Goal: Task Accomplishment & Management: Complete application form

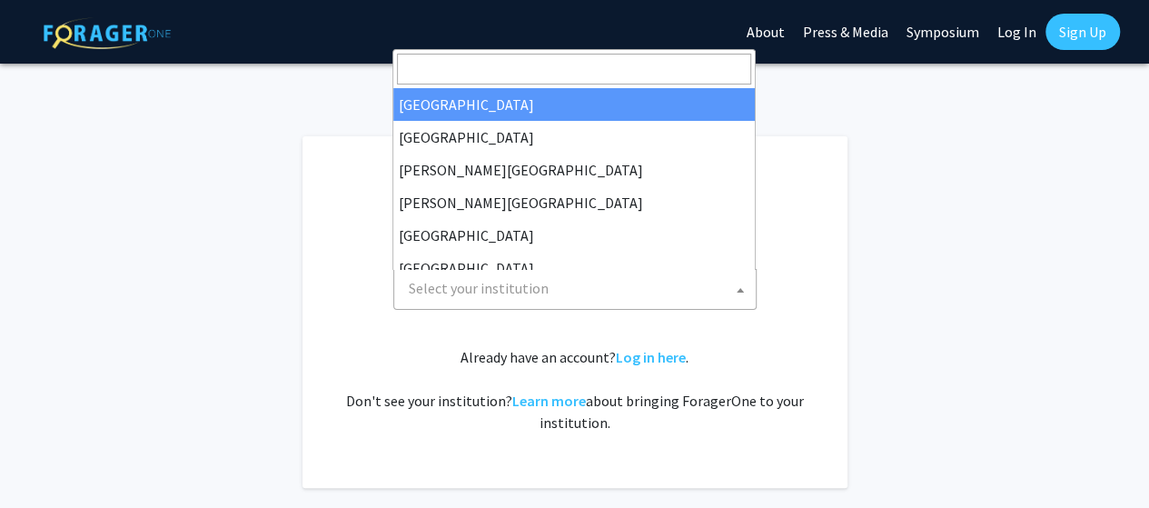
click at [469, 293] on span "Select your institution" at bounding box center [479, 288] width 140 height 18
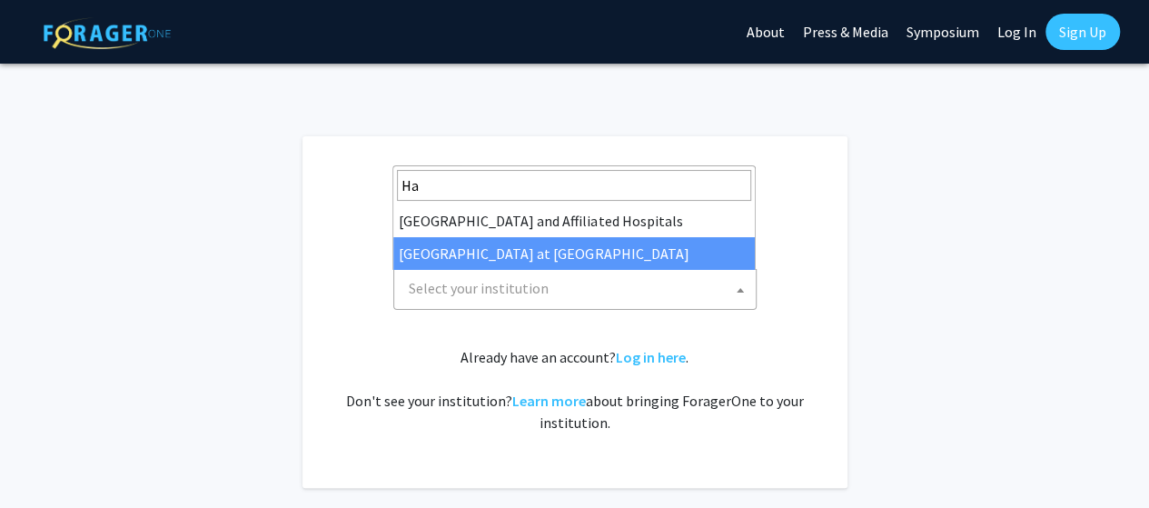
type input "Ha"
select select "18"
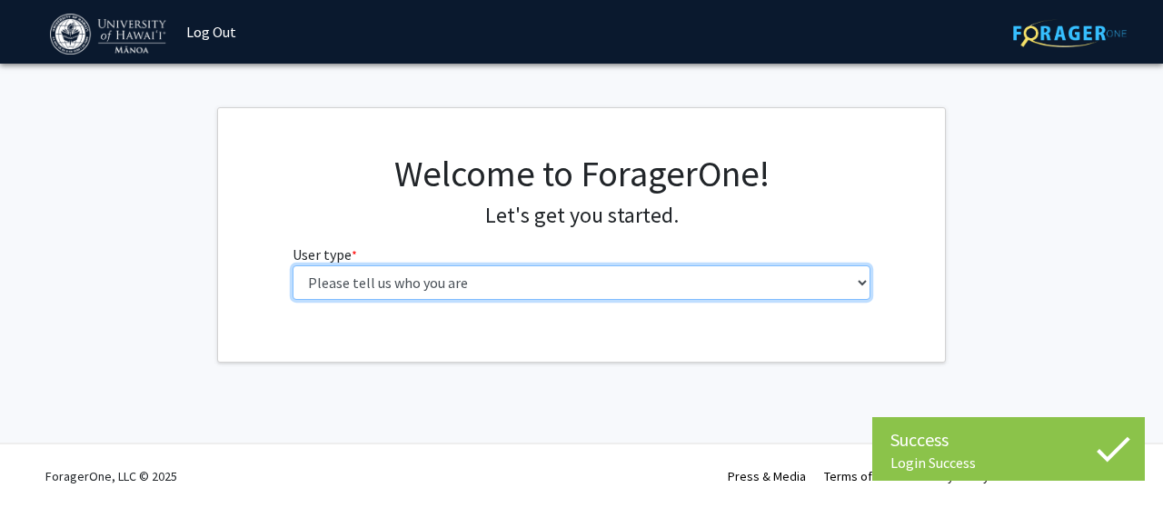
click at [547, 287] on select "Please tell us who you are Undergraduate Student Master's Student Doctoral Cand…" at bounding box center [582, 282] width 579 height 35
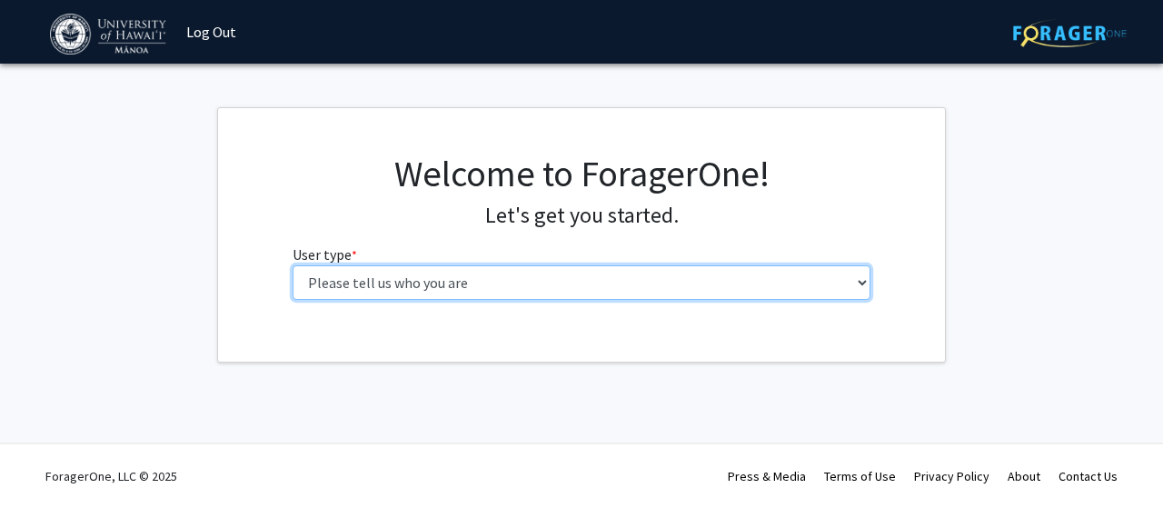
select select "5: faculty"
click at [293, 265] on select "Please tell us who you are Undergraduate Student Master's Student Doctoral Cand…" at bounding box center [582, 282] width 579 height 35
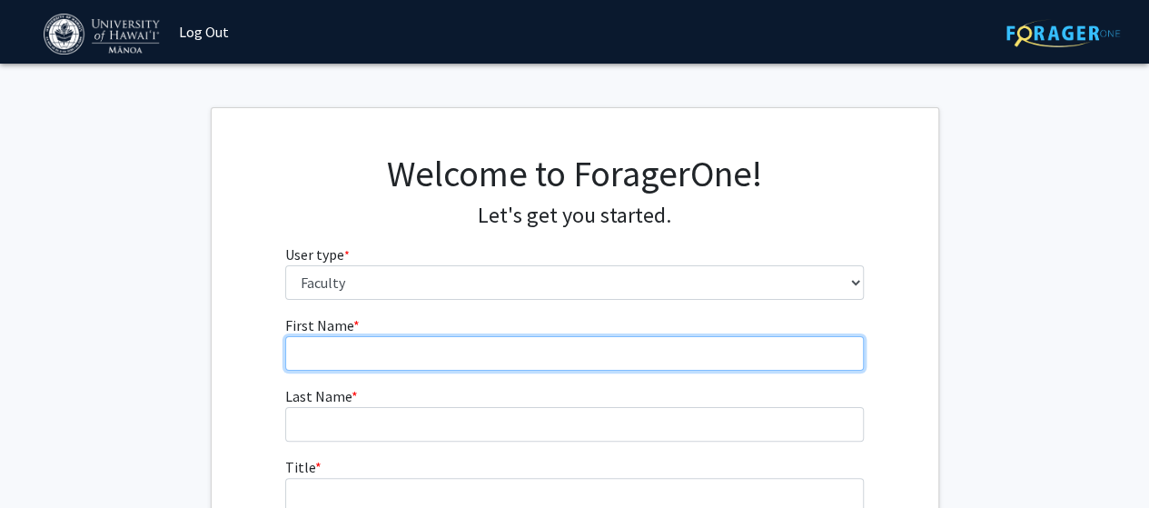
click at [436, 358] on input "First Name * required" at bounding box center [574, 353] width 579 height 35
type input "Chuang"
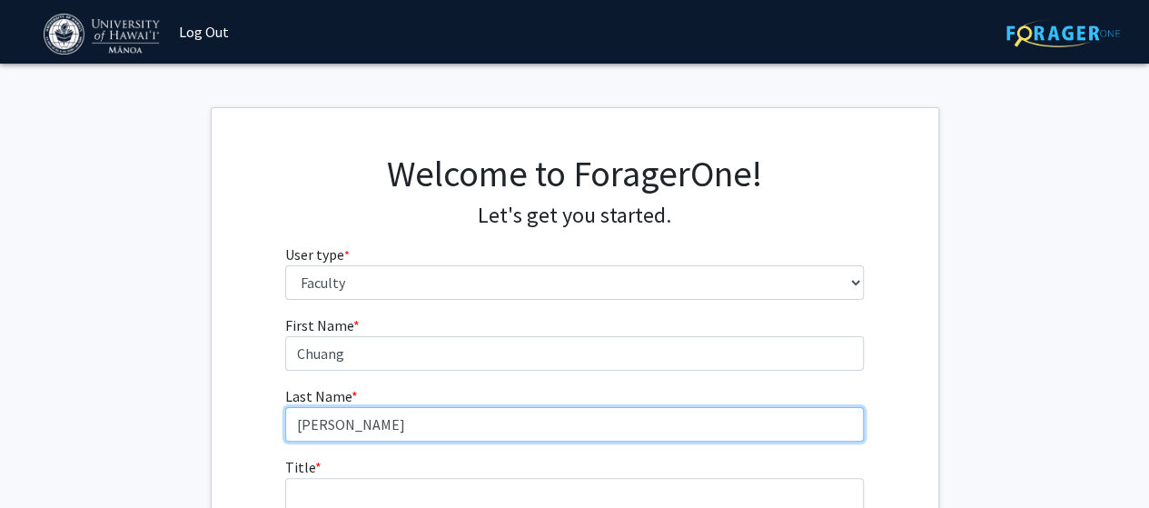
type input "[PERSON_NAME]"
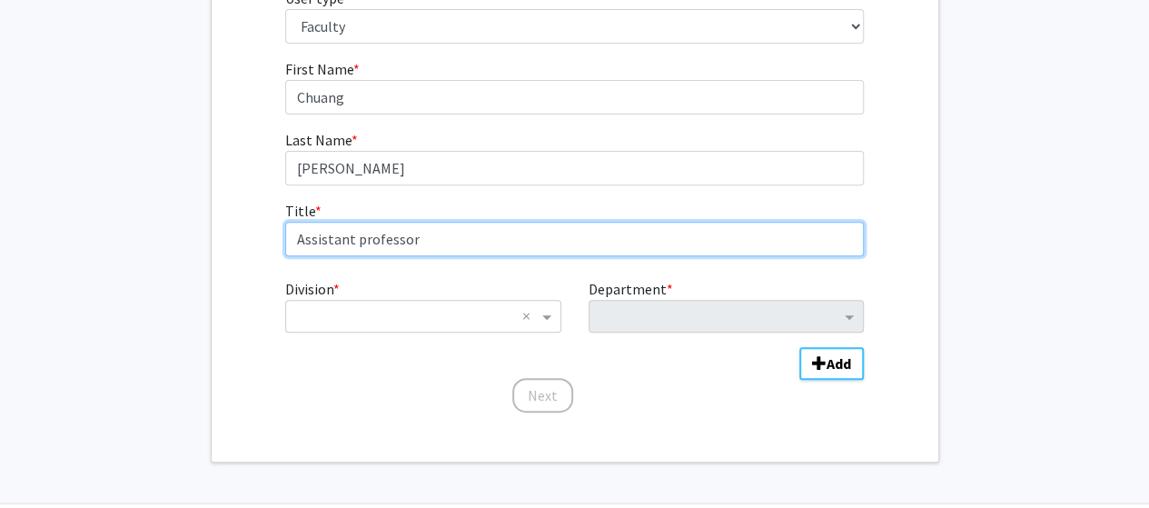
scroll to position [274, 0]
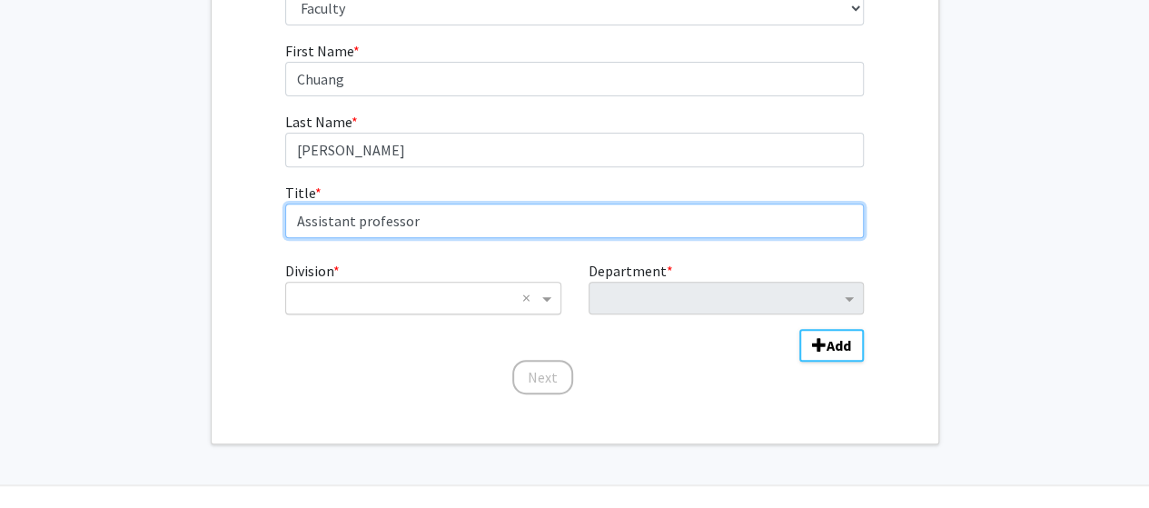
type input "Assistant professor"
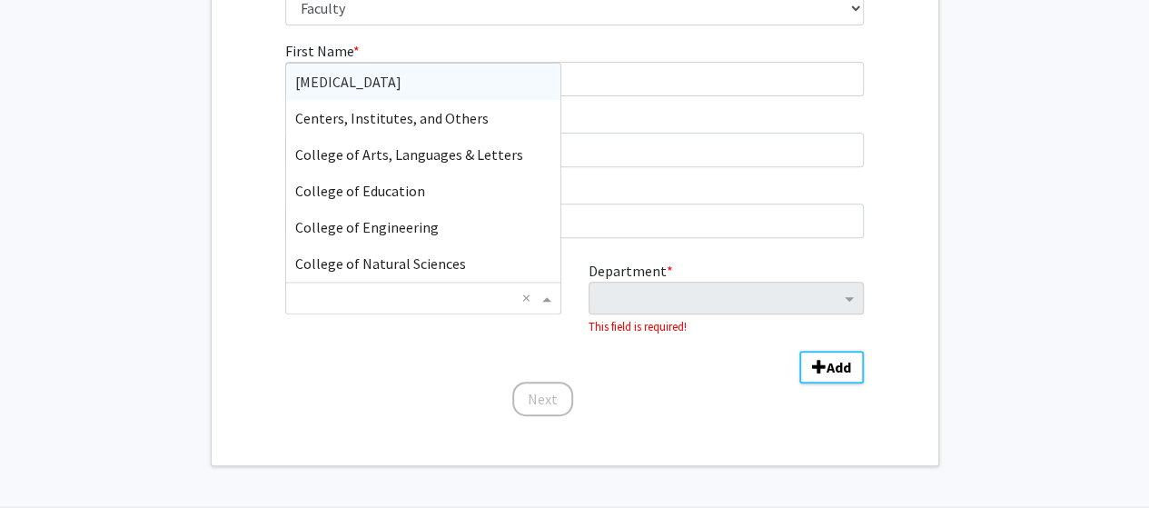
click at [389, 305] on input "Division" at bounding box center [404, 298] width 219 height 22
click at [438, 261] on span "College of Natural Sciences" at bounding box center [380, 263] width 171 height 18
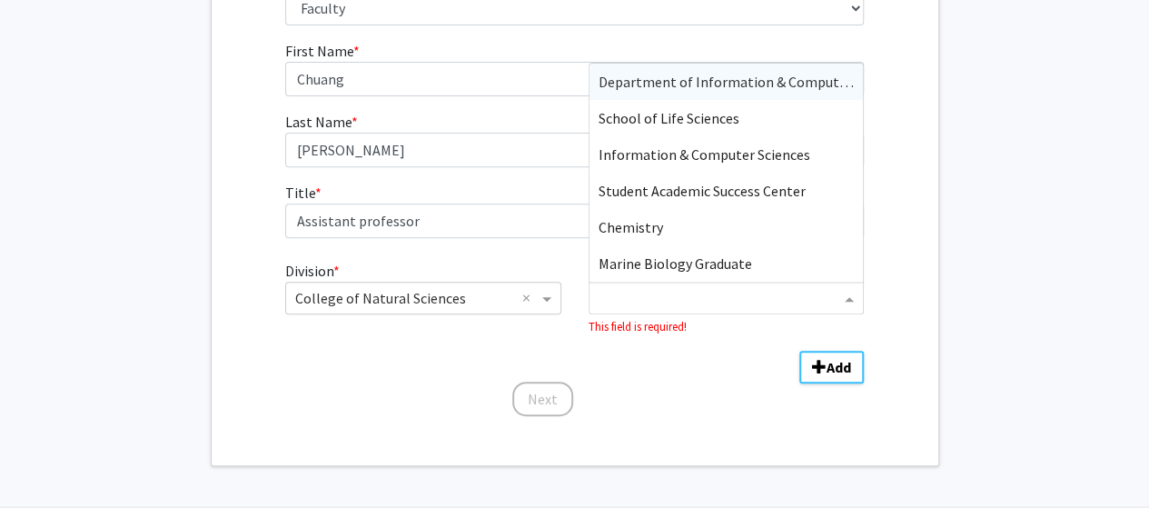
click at [732, 308] on input "Department" at bounding box center [720, 299] width 242 height 22
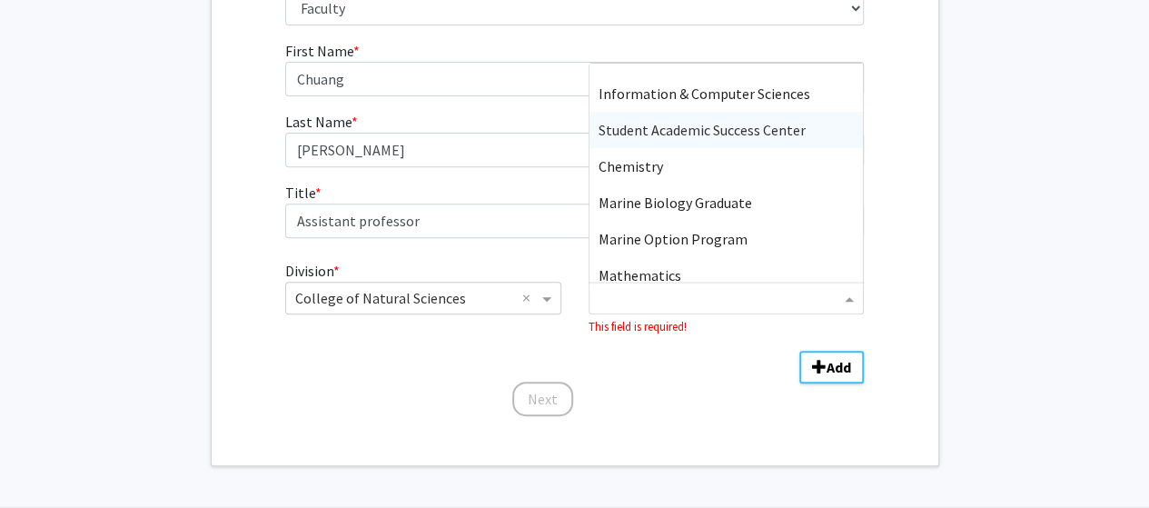
scroll to position [109, 0]
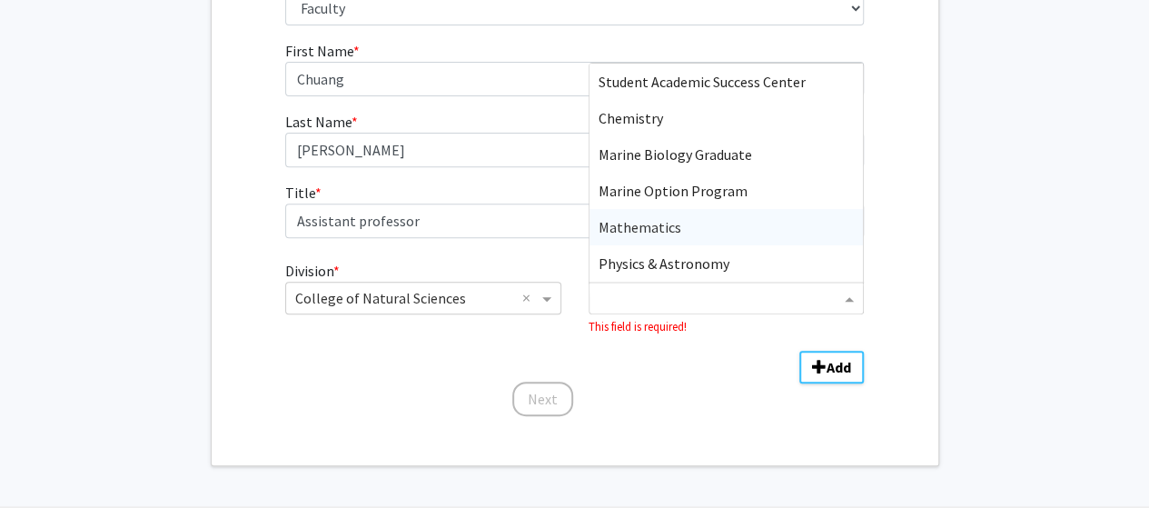
click at [715, 228] on div "Mathematics" at bounding box center [727, 227] width 274 height 36
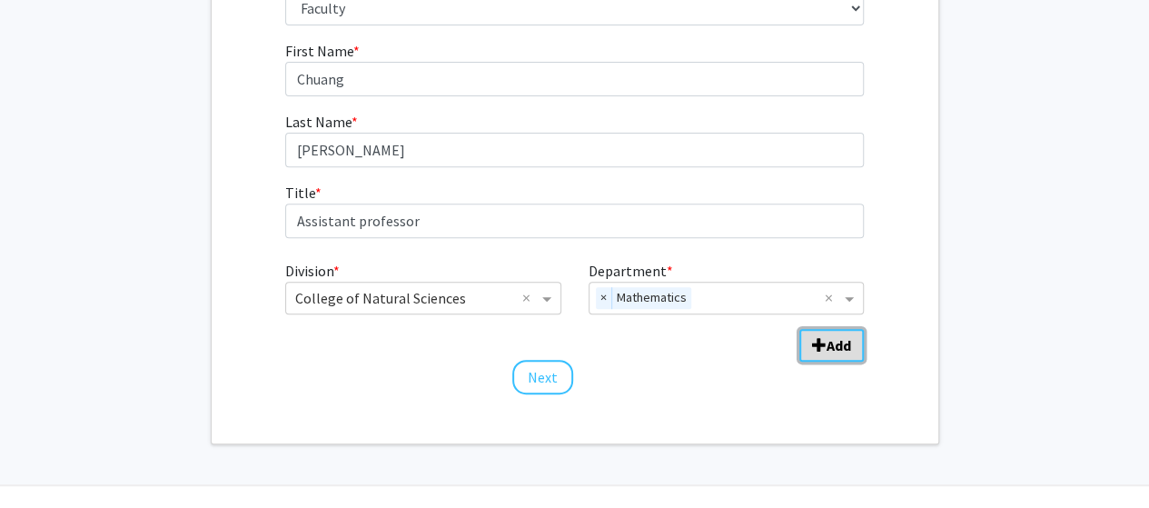
click at [838, 345] on b "Add" at bounding box center [839, 345] width 25 height 18
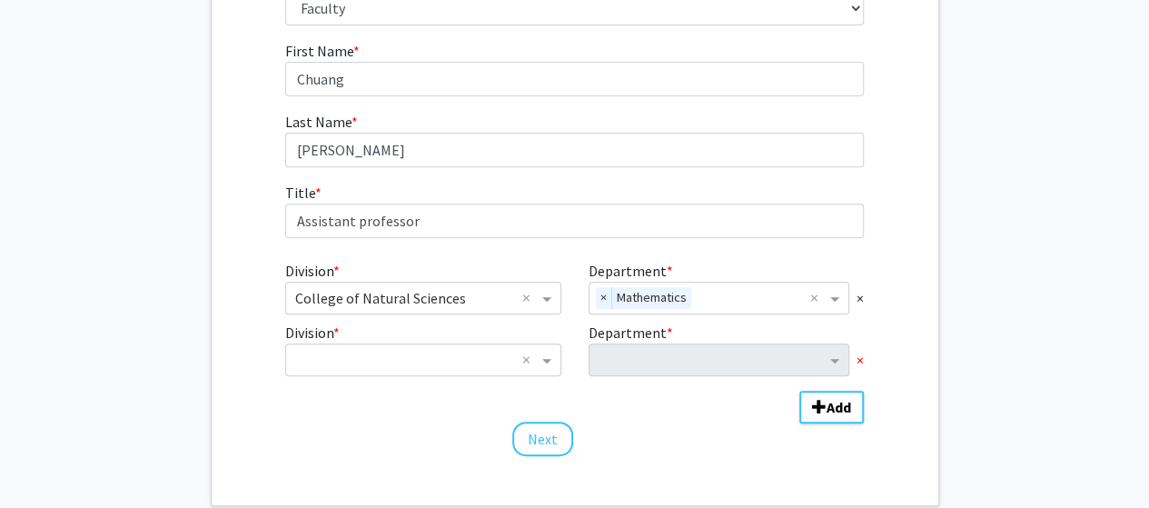
click at [860, 358] on span "×" at bounding box center [860, 360] width 7 height 22
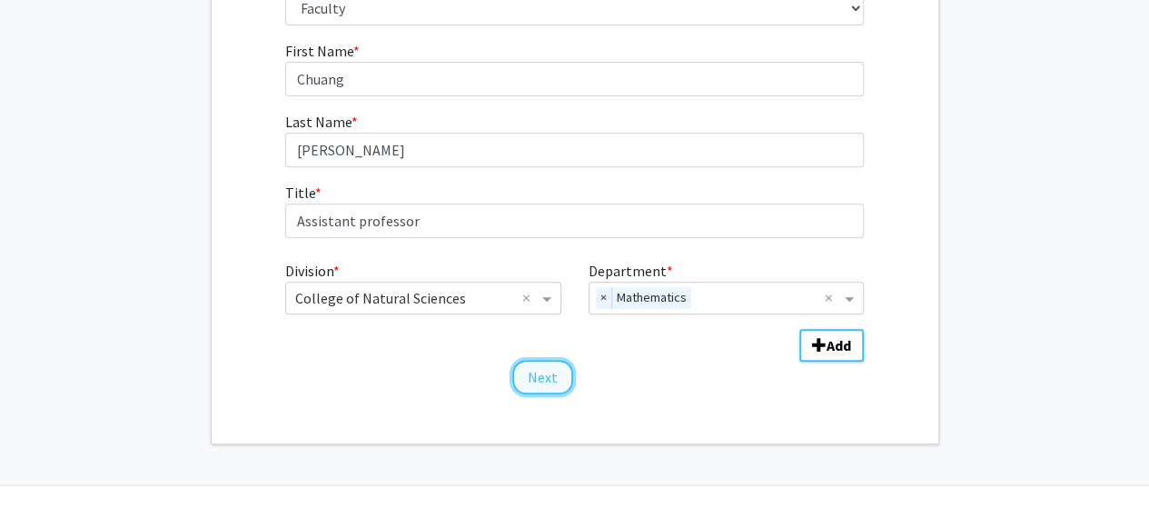
click at [538, 379] on button "Next" at bounding box center [542, 377] width 61 height 35
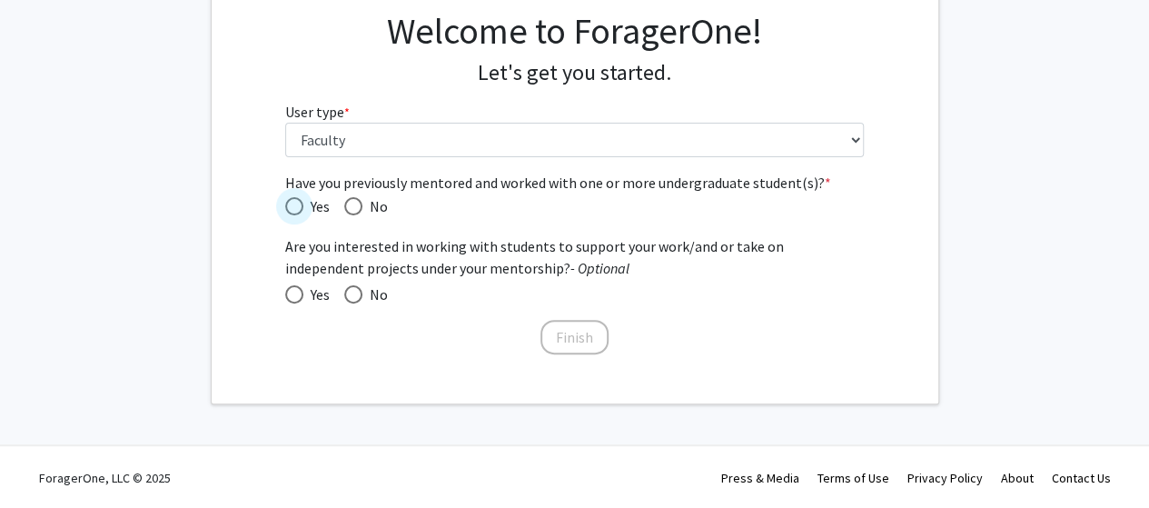
click at [302, 201] on span "Have you previously mentored and worked with one or more undergraduate student(…" at bounding box center [294, 206] width 18 height 18
click at [302, 201] on input "Yes" at bounding box center [294, 206] width 18 height 18
radio input "true"
click at [356, 199] on span "Have you previously mentored and worked with one or more undergraduate student(…" at bounding box center [353, 206] width 18 height 18
click at [356, 199] on input "No" at bounding box center [353, 206] width 18 height 18
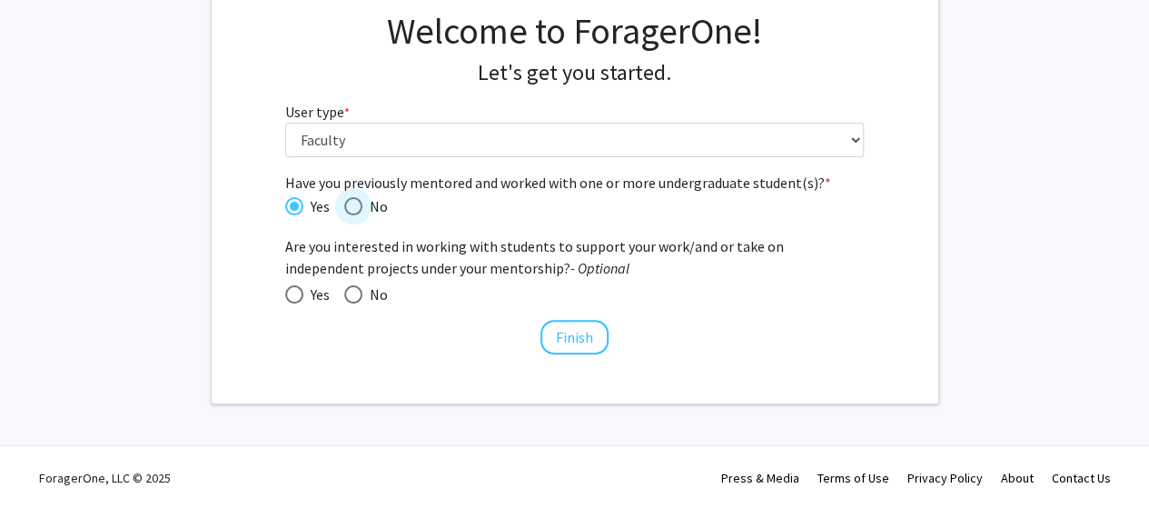
radio input "true"
click at [292, 292] on span at bounding box center [294, 294] width 18 height 18
click at [292, 292] on input "Yes" at bounding box center [294, 294] width 18 height 18
radio input "true"
click at [569, 322] on button "Finish" at bounding box center [575, 337] width 68 height 35
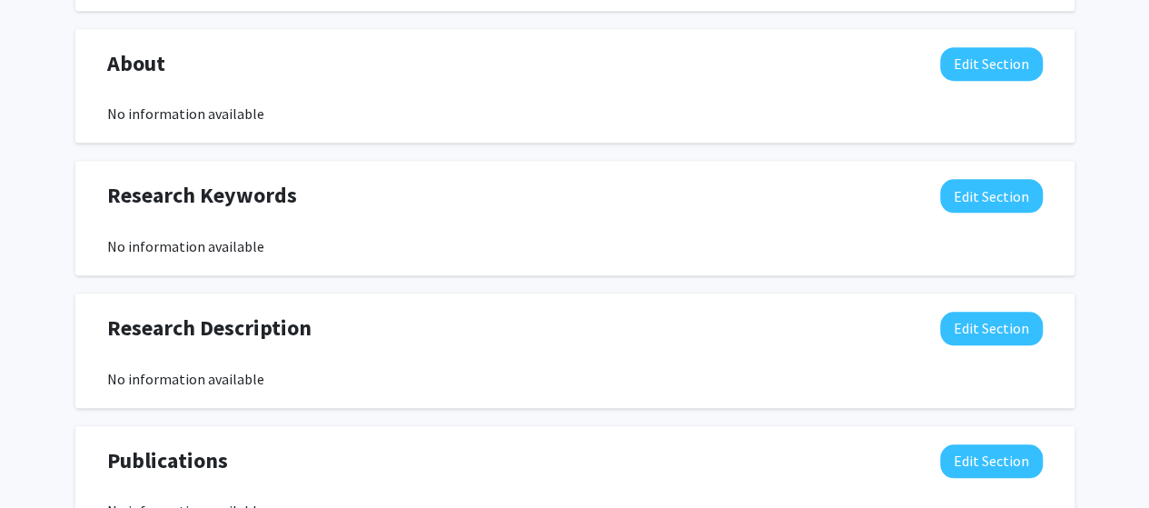
scroll to position [758, 0]
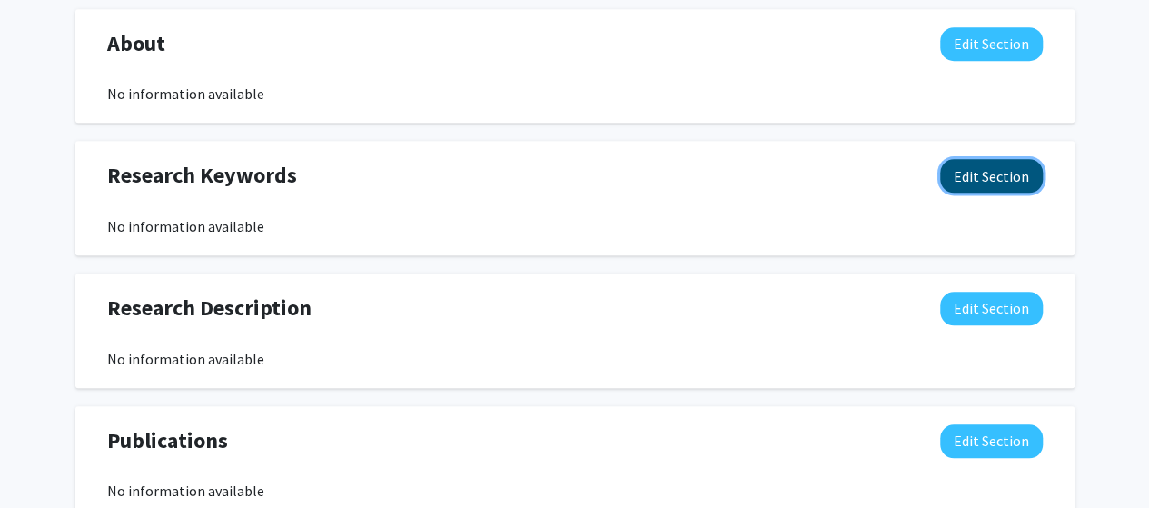
click at [957, 175] on button "Edit Section" at bounding box center [991, 176] width 103 height 34
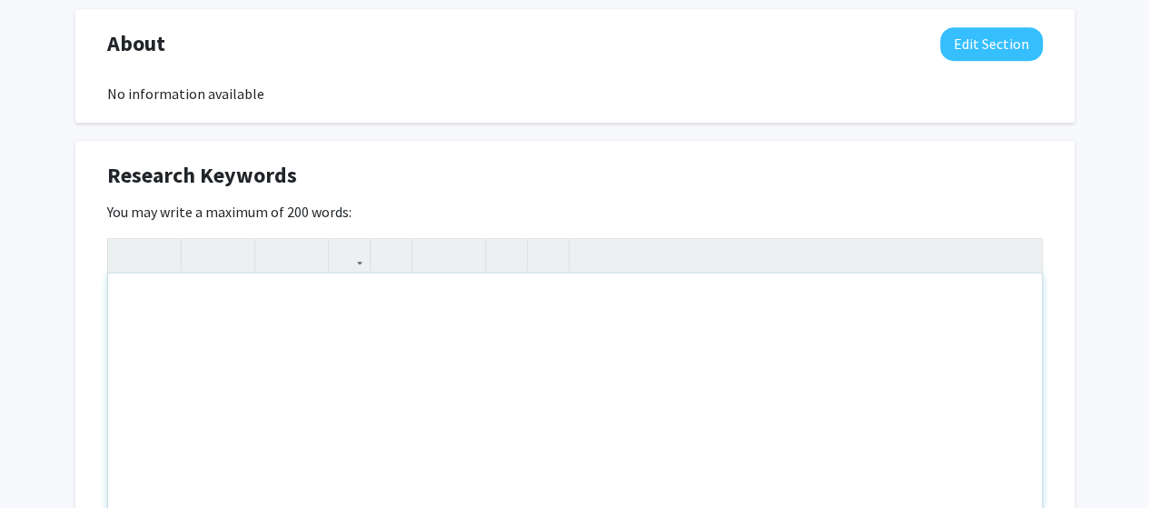
click at [562, 356] on div "Note to users with screen readers: Please deactivate our accessibility plugin f…" at bounding box center [575, 410] width 934 height 273
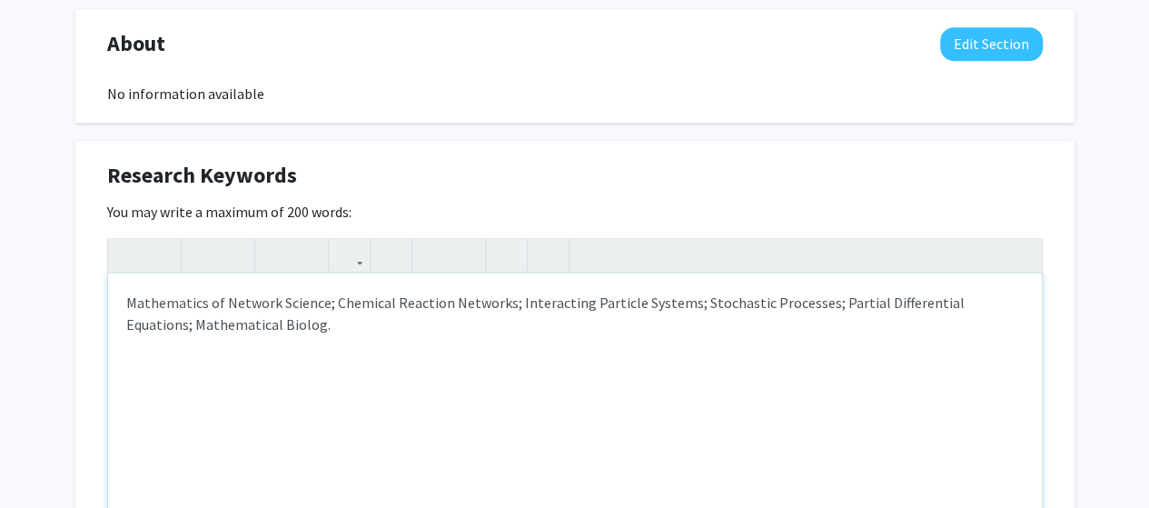
type textarea "Mathematics of Network Science; Chemical Reaction Networks; Interacting Particl…"
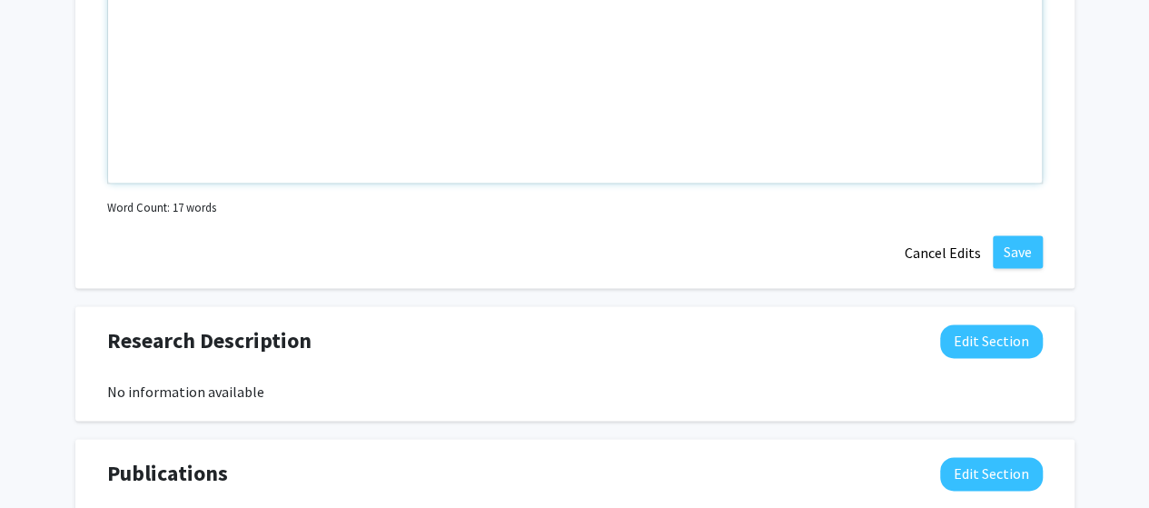
scroll to position [1150, 0]
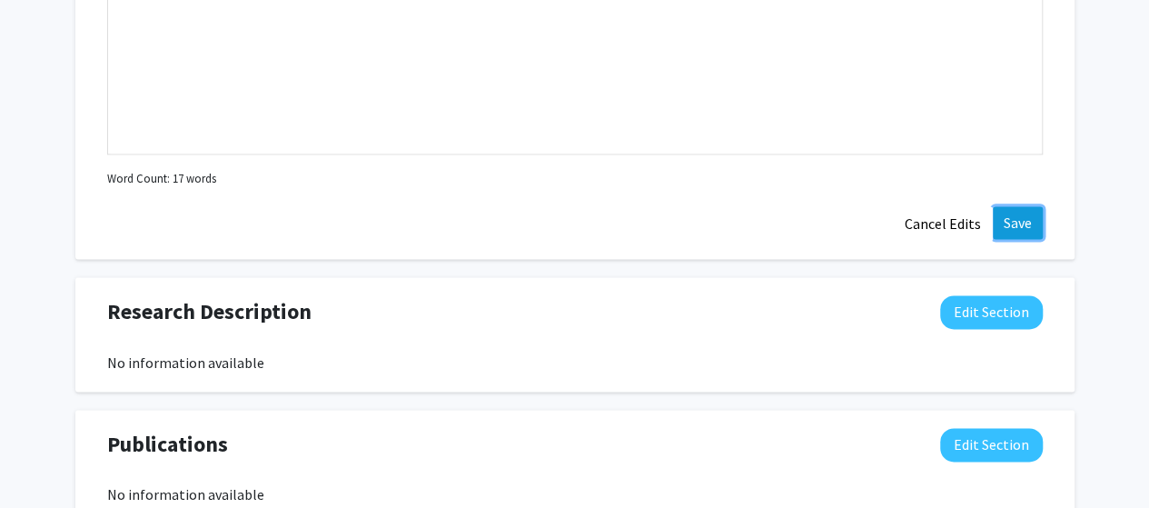
click at [1019, 232] on button "Save" at bounding box center [1018, 222] width 50 height 33
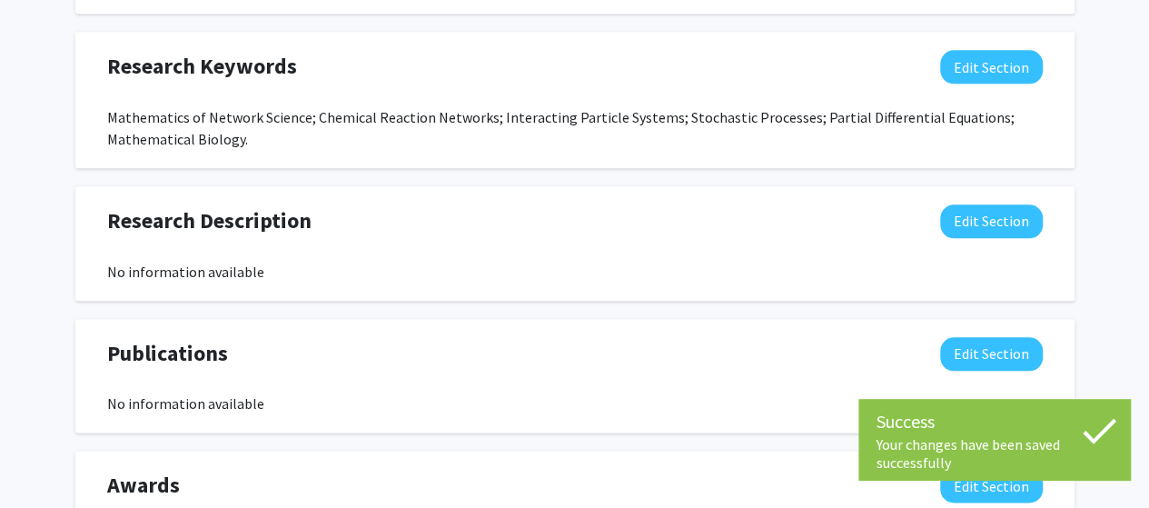
scroll to position [869, 0]
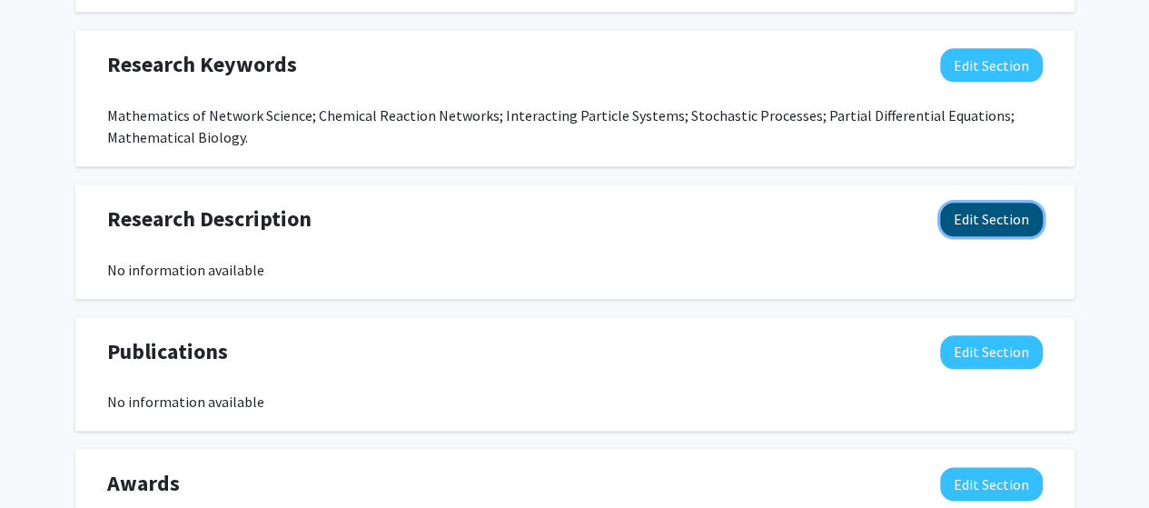
click at [974, 224] on button "Edit Section" at bounding box center [991, 220] width 103 height 34
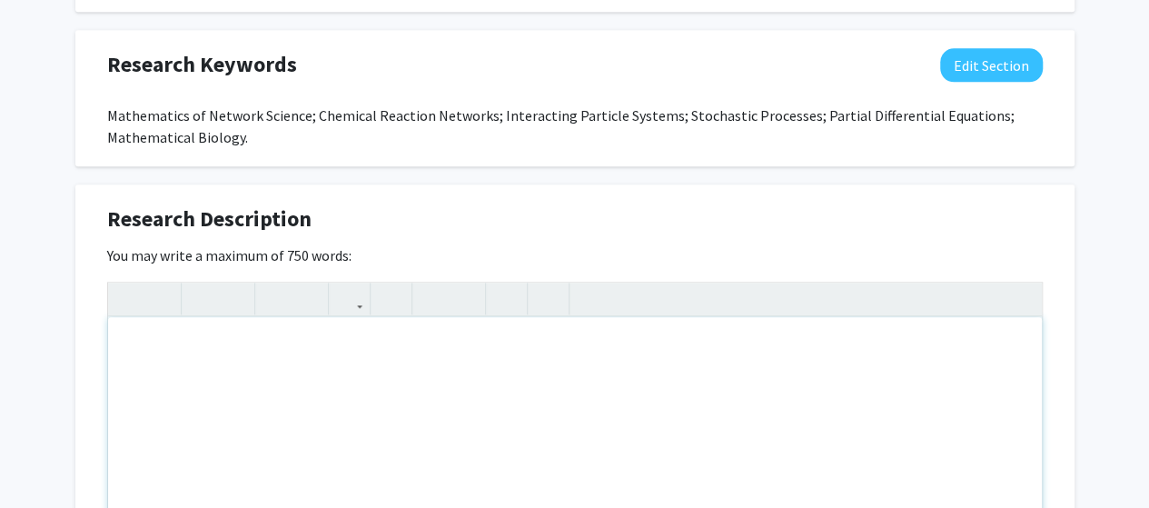
click at [536, 388] on div "Note to users with screen readers: Please deactivate our accessibility plugin f…" at bounding box center [575, 453] width 934 height 273
paste div "Note to users with screen readers: Please deactivate our accessibility plugin f…"
type textarea "<p>My current research interests lie in applied probability and mathematical bi…"
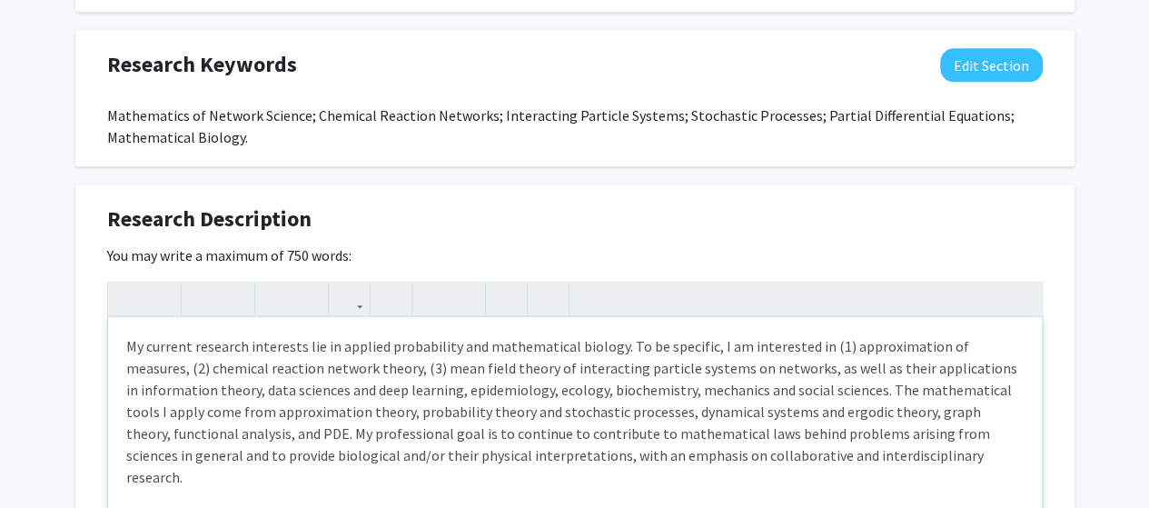
click at [316, 346] on p "My current research interests lie in applied probability and mathematical biolo…" at bounding box center [575, 411] width 898 height 153
drag, startPoint x: 645, startPoint y: 368, endPoint x: 723, endPoint y: 364, distance: 78.2
click at [723, 364] on p "My current research interests lie in applied probability and mathematical biolo…" at bounding box center [575, 411] width 898 height 153
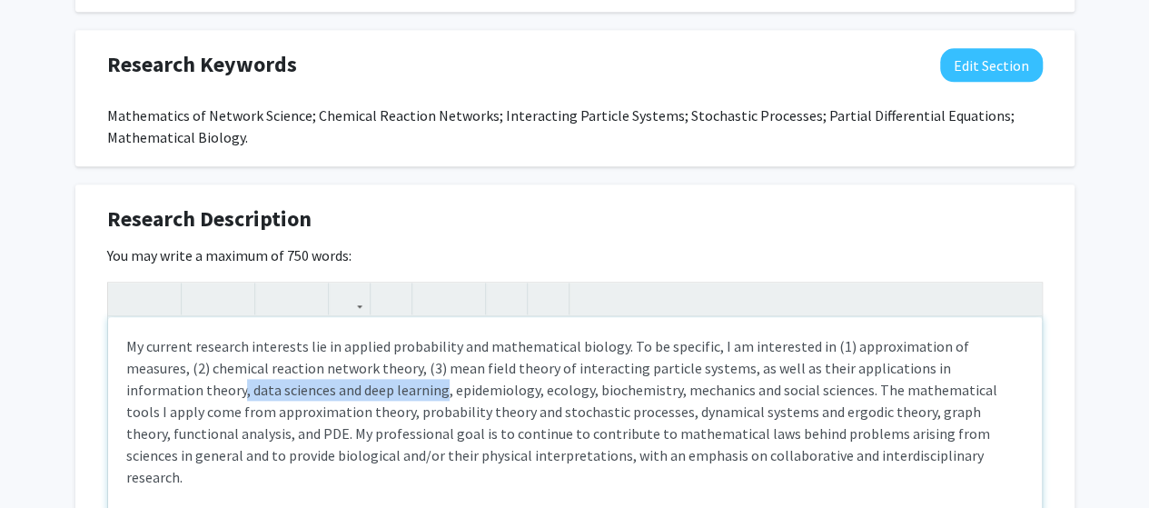
drag, startPoint x: 950, startPoint y: 368, endPoint x: 290, endPoint y: 387, distance: 660.9
click at [290, 387] on p "My current research interests lie in applied probability and mathematical biolo…" at bounding box center [575, 411] width 898 height 153
click at [715, 393] on p "My current research interests lie in applied probability and mathematical biolo…" at bounding box center [575, 411] width 898 height 153
click at [763, 415] on p "My current research interests lie in applied probability and mathematical biolo…" at bounding box center [575, 411] width 898 height 153
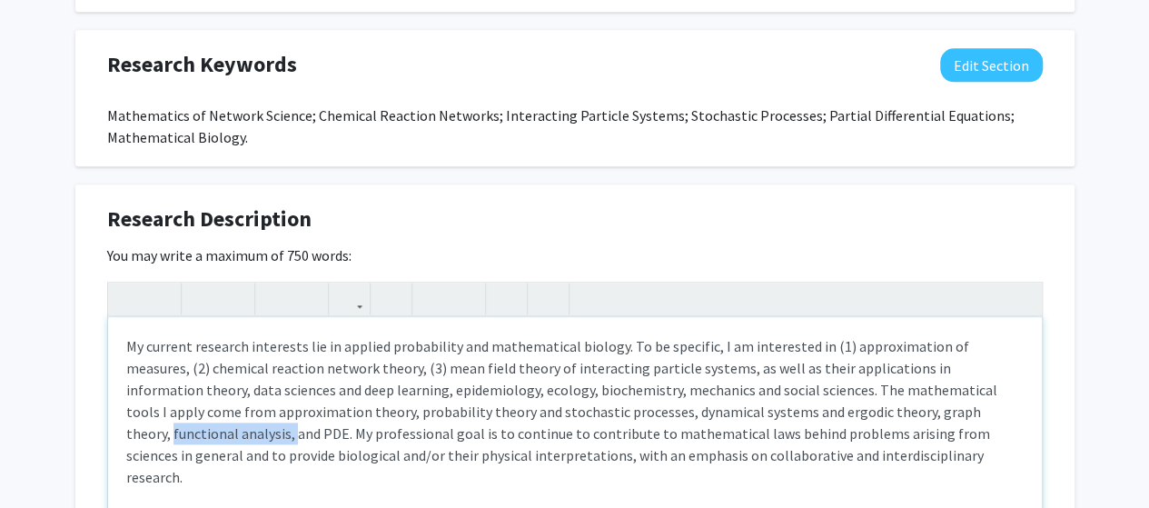
drag, startPoint x: 855, startPoint y: 413, endPoint x: 975, endPoint y: 416, distance: 120.0
click at [975, 416] on p "My current research interests lie in applied probability and mathematical biolo…" at bounding box center [575, 411] width 898 height 153
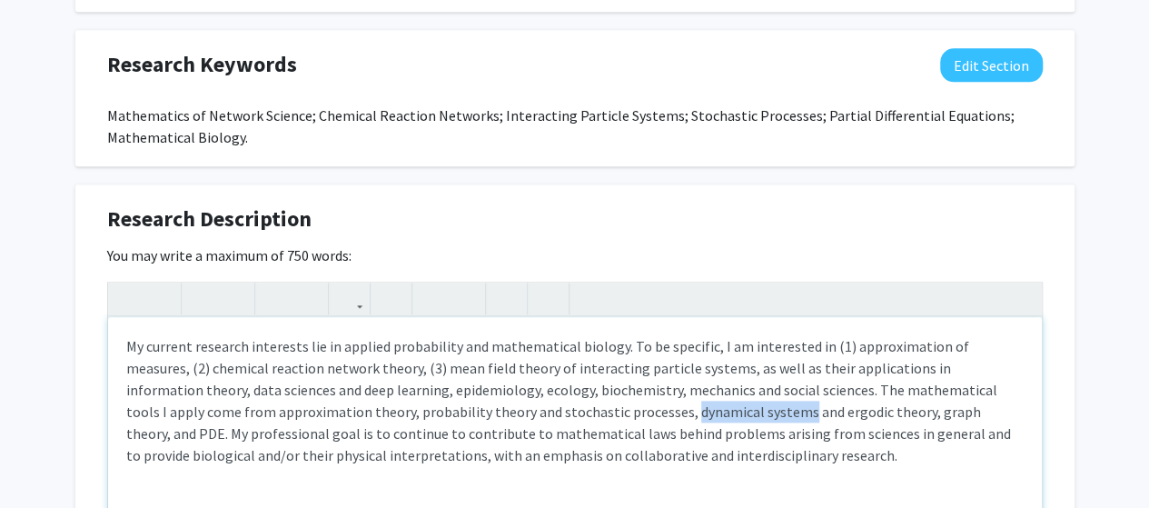
drag, startPoint x: 536, startPoint y: 410, endPoint x: 645, endPoint y: 413, distance: 109.1
click at [645, 413] on p "My current research interests lie in applied probability and mathematical biolo…" at bounding box center [575, 400] width 898 height 131
drag, startPoint x: 373, startPoint y: 410, endPoint x: 525, endPoint y: 417, distance: 152.8
click at [525, 417] on p "My current research interests lie in applied probability and mathematical biolo…" at bounding box center [575, 400] width 898 height 131
drag, startPoint x: 492, startPoint y: 410, endPoint x: 612, endPoint y: 410, distance: 119.9
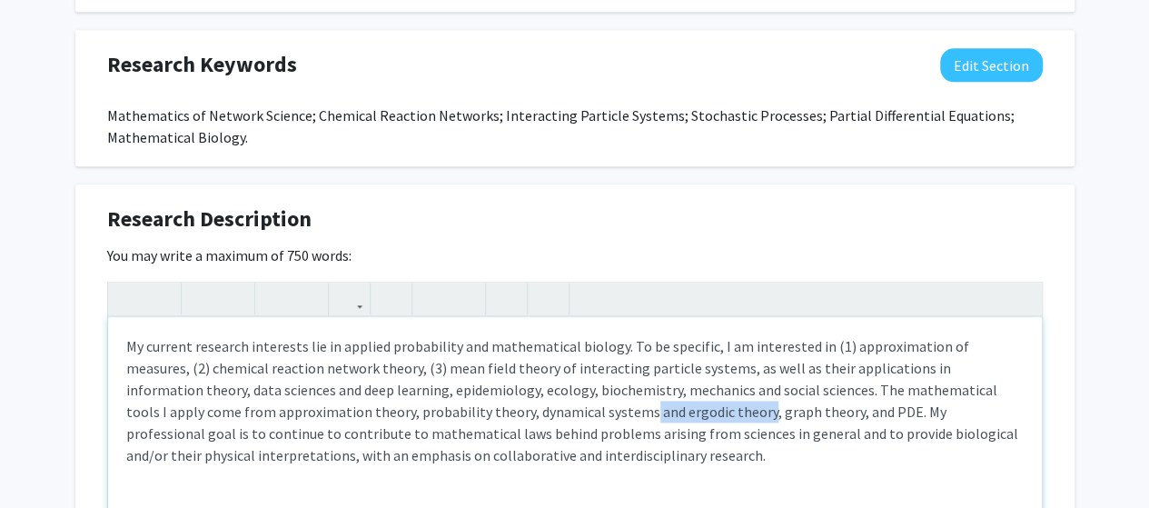
click at [612, 410] on p "My current research interests lie in applied probability and mathematical biolo…" at bounding box center [575, 400] width 898 height 131
drag, startPoint x: 612, startPoint y: 410, endPoint x: 523, endPoint y: 414, distance: 89.2
click at [523, 414] on p "My current research interests lie in applied probability and mathematical biolo…" at bounding box center [575, 400] width 898 height 131
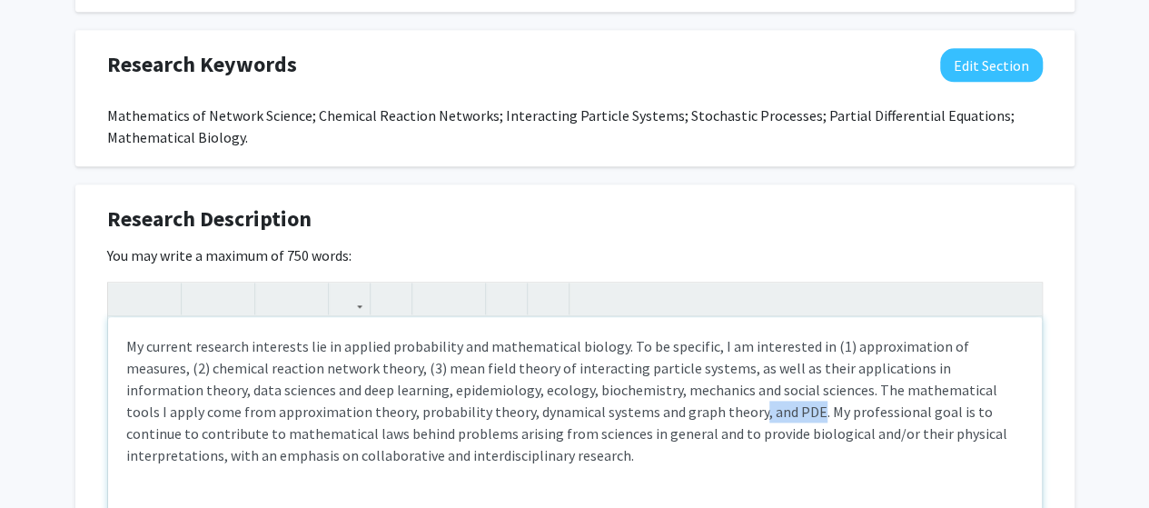
drag, startPoint x: 603, startPoint y: 412, endPoint x: 657, endPoint y: 413, distance: 53.6
click at [657, 413] on p "My current research interests lie in applied probability and mathematical biolo…" at bounding box center [575, 400] width 898 height 131
drag, startPoint x: 766, startPoint y: 406, endPoint x: 841, endPoint y: 413, distance: 75.7
click at [841, 413] on p "My current research interests lie in applied probability and mathematical biolo…" at bounding box center [575, 400] width 898 height 131
click at [263, 433] on p "My current research interests lie in applied probability and mathematical biolo…" at bounding box center [575, 400] width 898 height 131
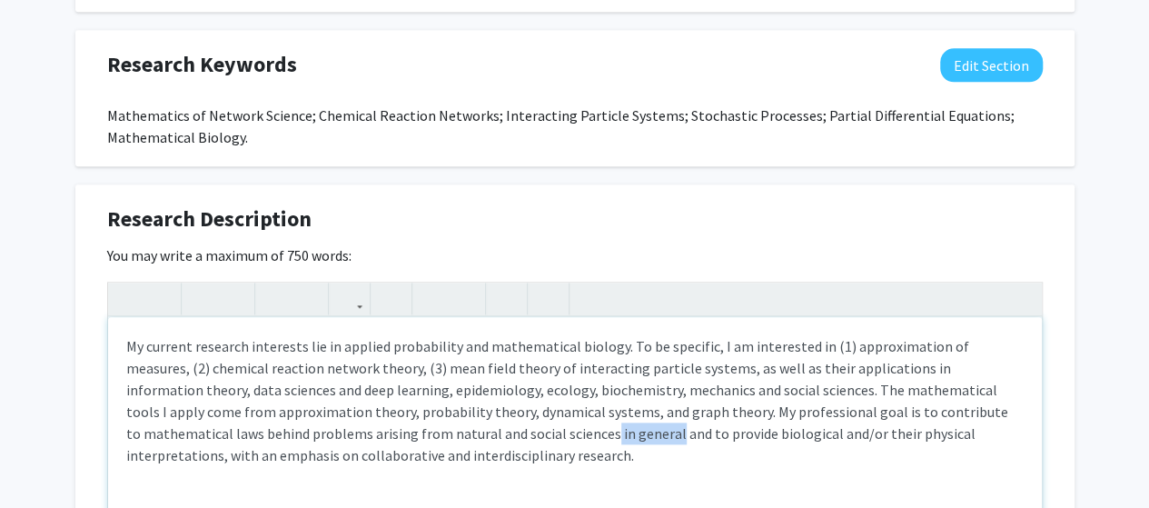
drag, startPoint x: 424, startPoint y: 437, endPoint x: 487, endPoint y: 439, distance: 62.7
click at [487, 439] on p "My current research interests lie in applied probability and mathematical biolo…" at bounding box center [575, 400] width 898 height 131
click at [520, 437] on p "My current research interests lie in applied probability and mathematical biolo…" at bounding box center [575, 400] width 898 height 131
drag, startPoint x: 656, startPoint y: 433, endPoint x: 623, endPoint y: 435, distance: 32.8
click at [623, 435] on p "My current research interests lie in applied probability and mathematical biolo…" at bounding box center [575, 400] width 898 height 131
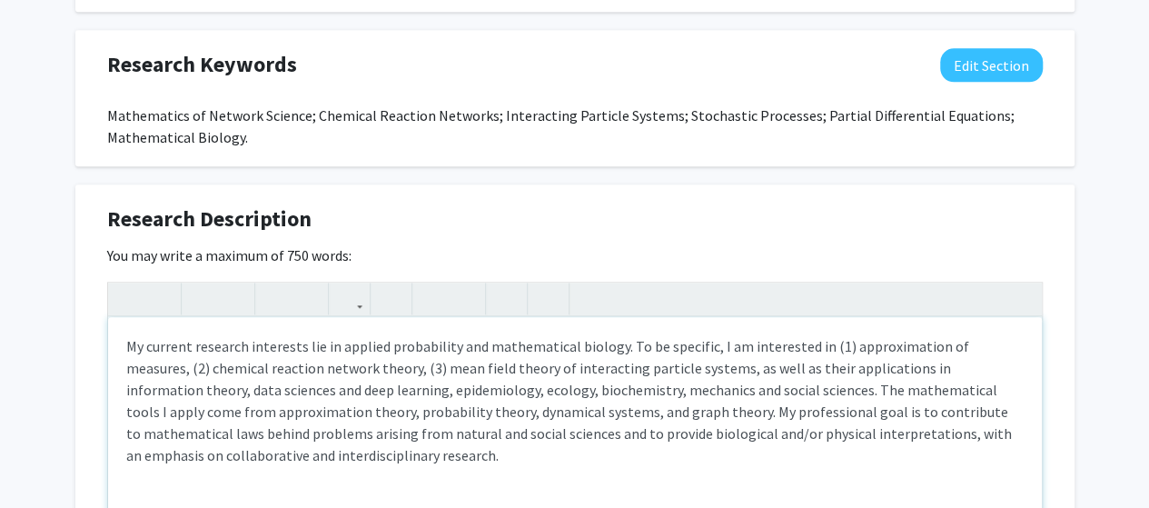
click at [523, 437] on p "My current research interests lie in applied probability and mathematical biolo…" at bounding box center [575, 400] width 898 height 131
drag, startPoint x: 518, startPoint y: 433, endPoint x: 551, endPoint y: 432, distance: 32.8
click at [551, 432] on p "My current research interests lie in applied probability and mathematical biolo…" at bounding box center [575, 400] width 898 height 131
click at [901, 433] on p "My current research interests lie in applied probability and mathematical biolo…" at bounding box center [575, 400] width 898 height 131
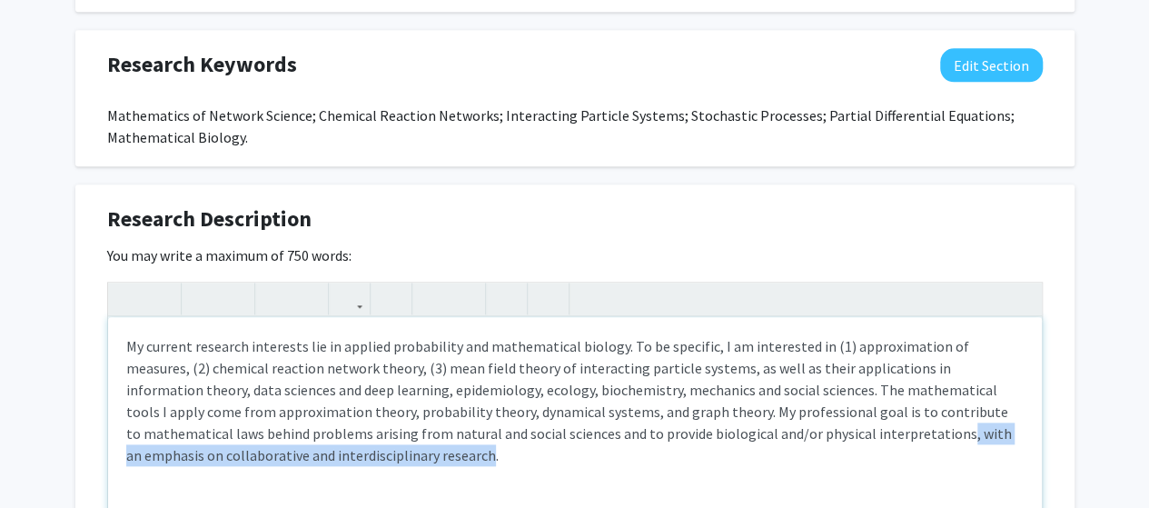
drag, startPoint x: 767, startPoint y: 435, endPoint x: 275, endPoint y: 461, distance: 492.2
click at [275, 461] on p "My current research interests lie in applied probability and mathematical biolo…" at bounding box center [575, 400] width 898 height 131
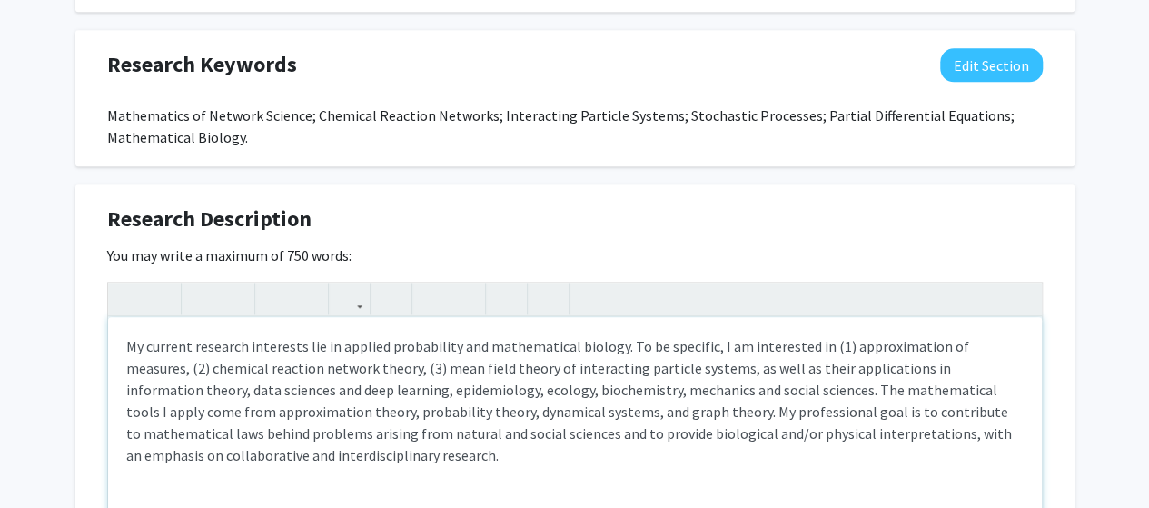
type textarea "<p>My current research interests lie in applied probability and mathematical bi…"
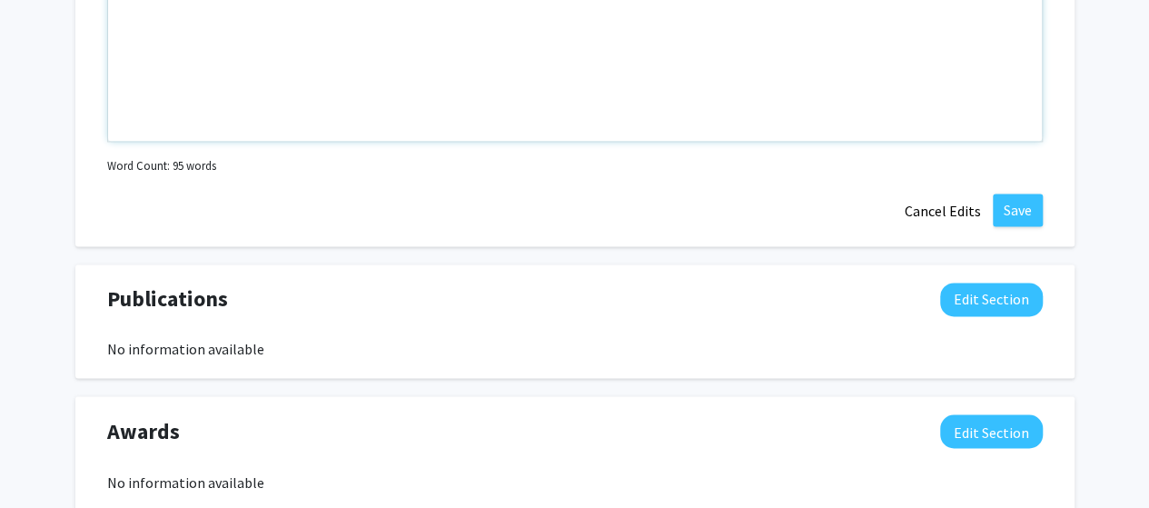
scroll to position [1330, 0]
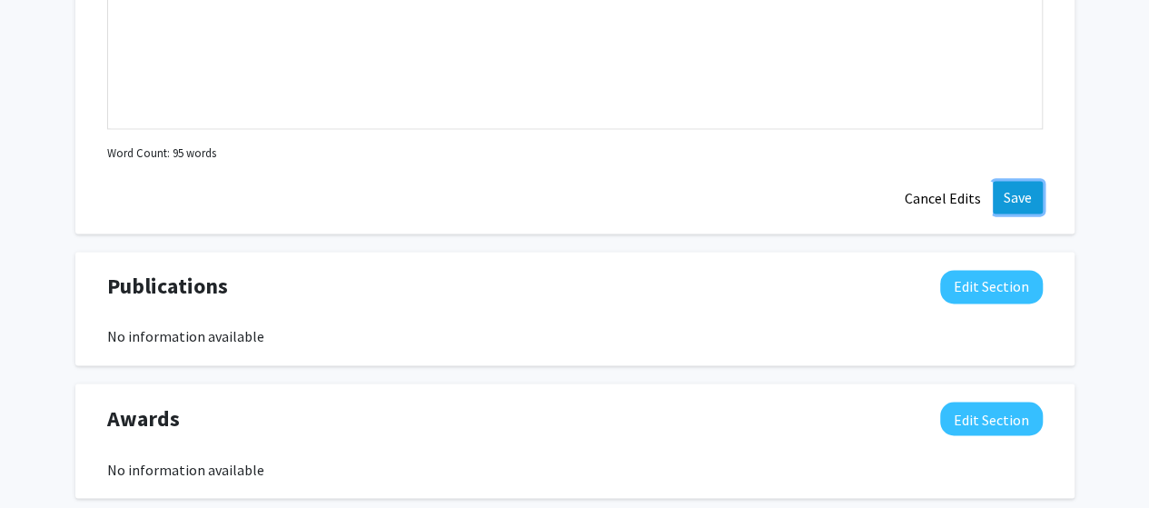
click at [1014, 188] on button "Save" at bounding box center [1018, 197] width 50 height 33
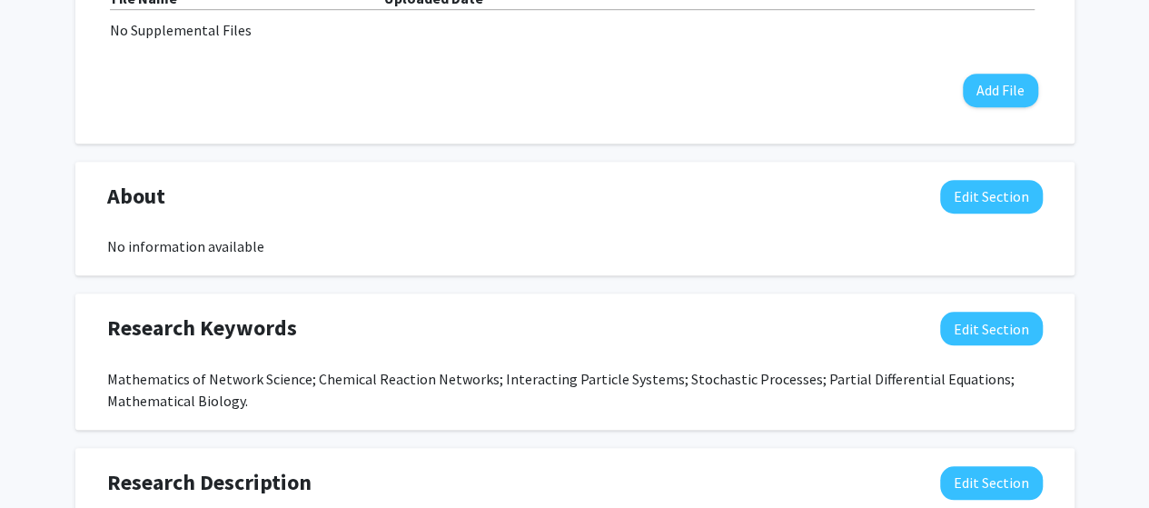
scroll to position [620, 0]
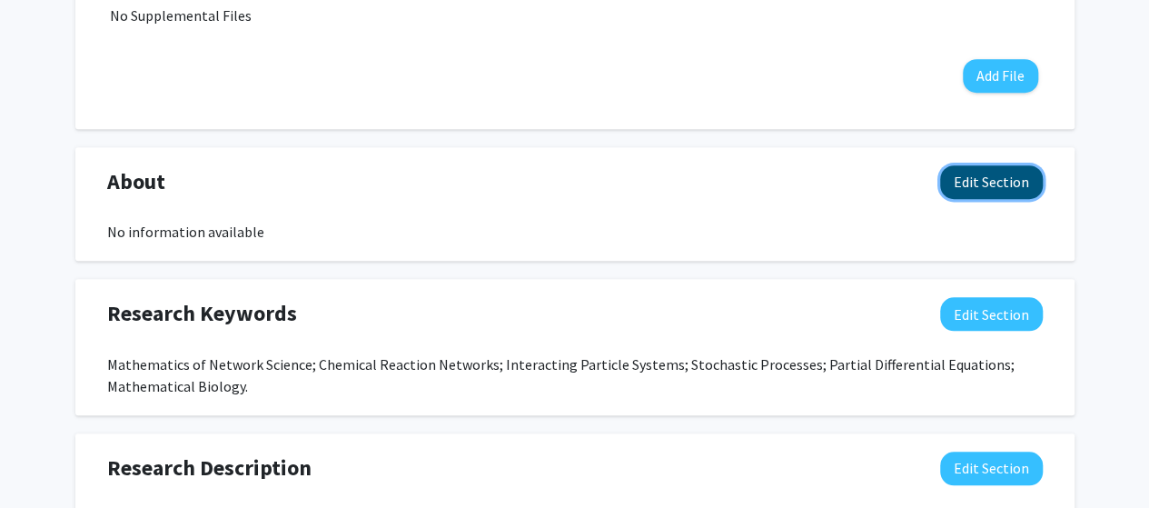
click at [969, 175] on button "Edit Section" at bounding box center [991, 182] width 103 height 34
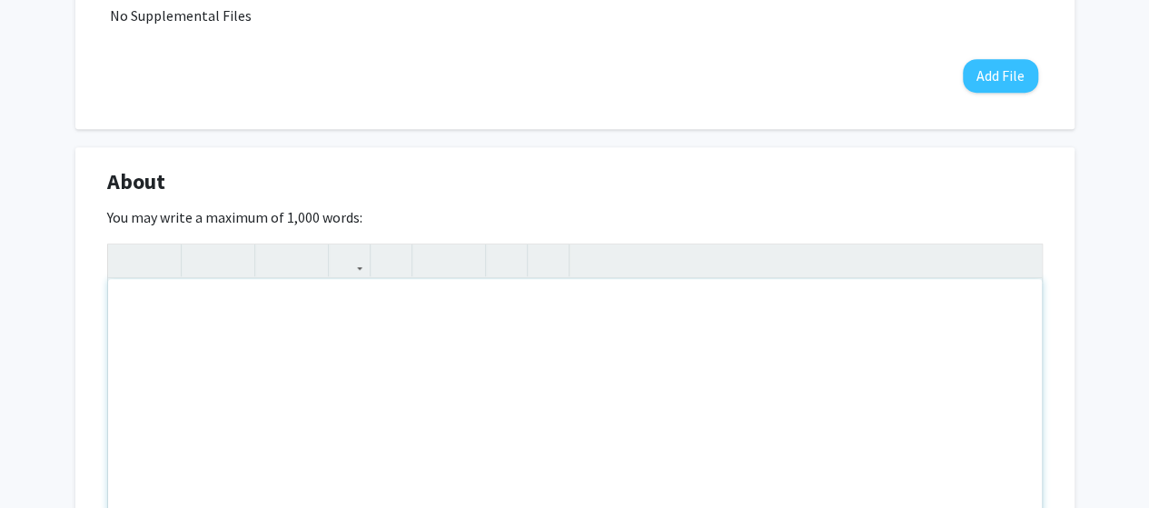
click at [559, 375] on div "Note to users with screen readers: Please deactivate our accessibility plugin f…" at bounding box center [575, 415] width 934 height 273
paste div "Note to users with screen readers: Please deactivate our accessibility plugin f…"
type textarea "<p>I am an assistant professor in the Department of Mathematics at the [GEOGRAP…"
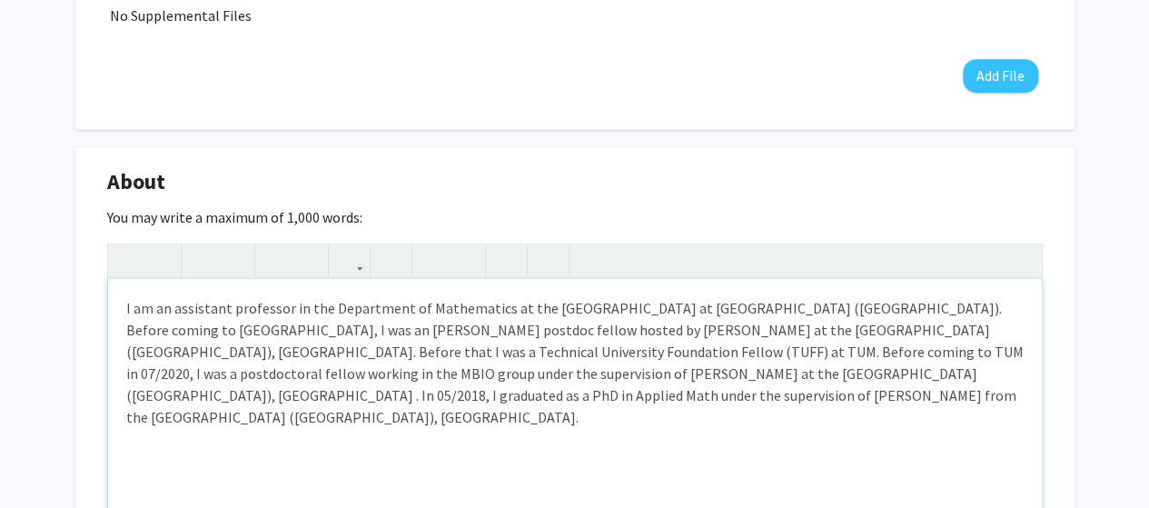
click at [772, 305] on p "I am an assistant professor in the Department of Mathematics at the [GEOGRAPHIC…" at bounding box center [575, 362] width 898 height 131
click at [900, 304] on p "I am an assistant professor in the Department of Mathematics at the [GEOGRAPHIC…" at bounding box center [575, 362] width 898 height 131
drag, startPoint x: 307, startPoint y: 330, endPoint x: 495, endPoint y: 326, distance: 188.1
click at [495, 326] on p "I am an assistant professor in the Department of Mathematics at the [GEOGRAPHIC…" at bounding box center [575, 362] width 898 height 131
click at [398, 353] on p "I am an assistant professor in the Department of Mathematics at the [GEOGRAPHIC…" at bounding box center [575, 362] width 898 height 131
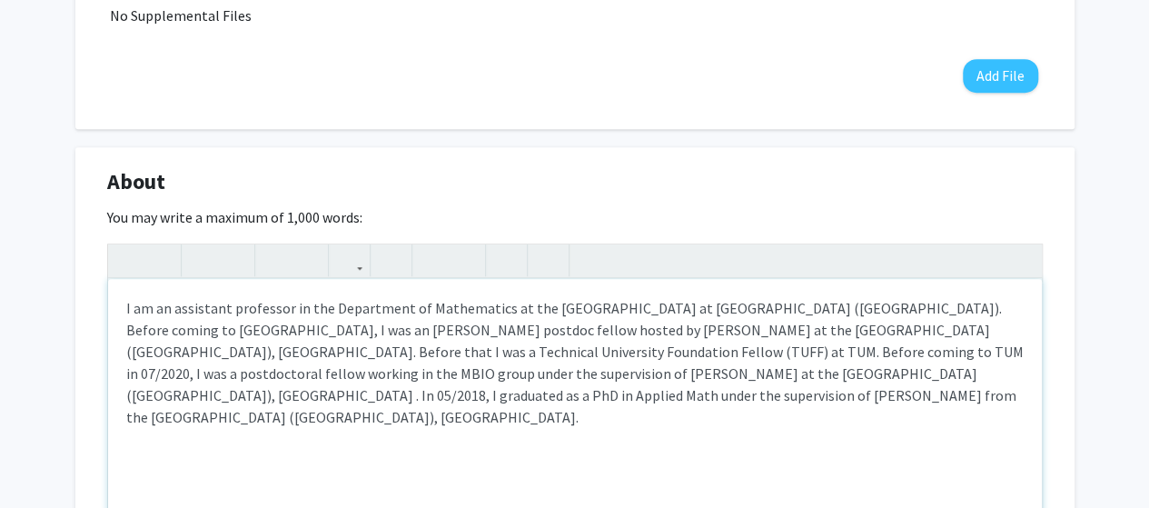
click at [611, 404] on p "I am an assistant professor in the Department of Mathematics at the [GEOGRAPHIC…" at bounding box center [575, 362] width 898 height 131
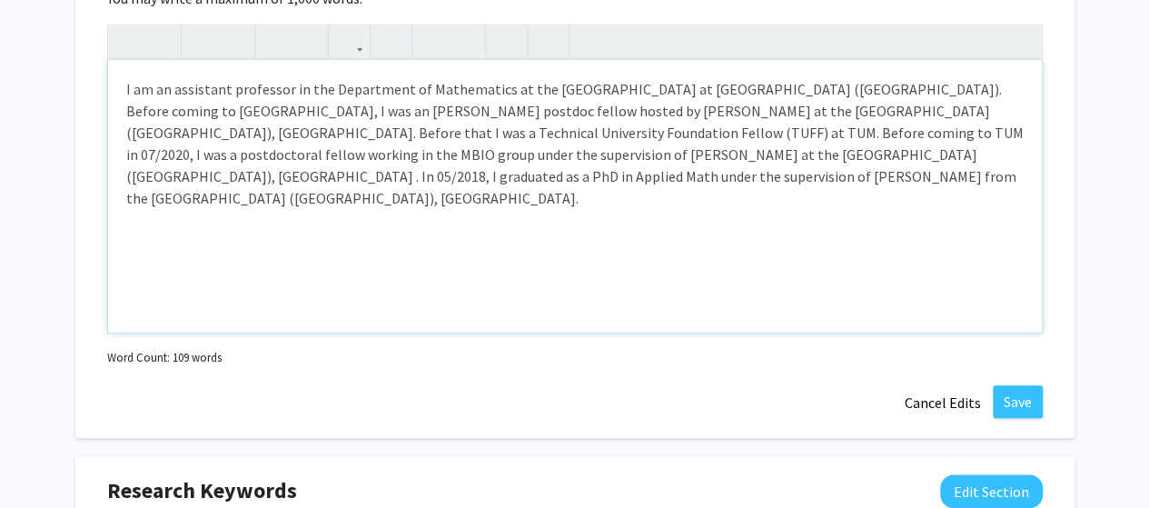
scroll to position [841, 0]
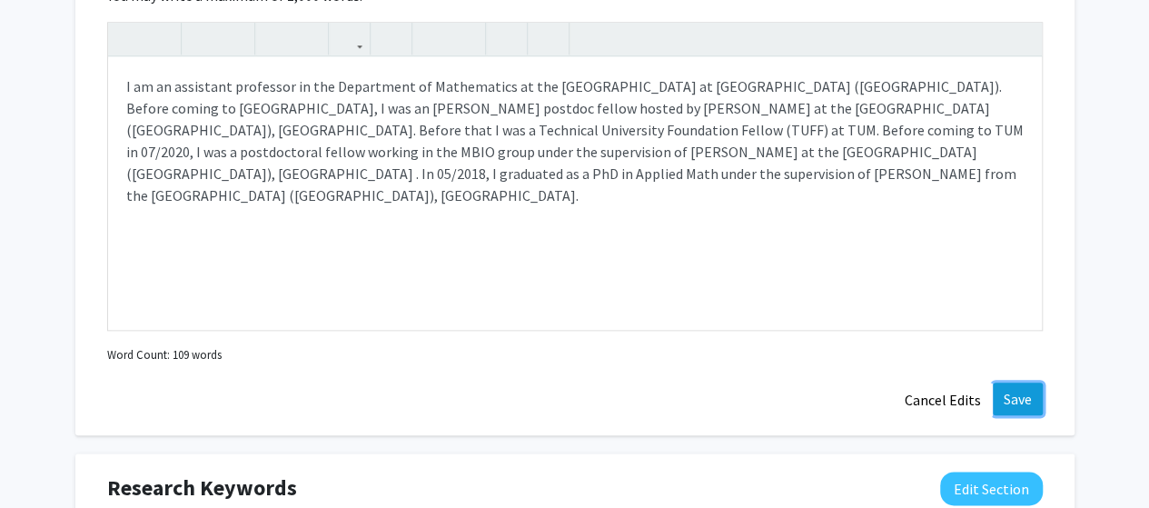
click at [1021, 383] on button "Save" at bounding box center [1018, 399] width 50 height 33
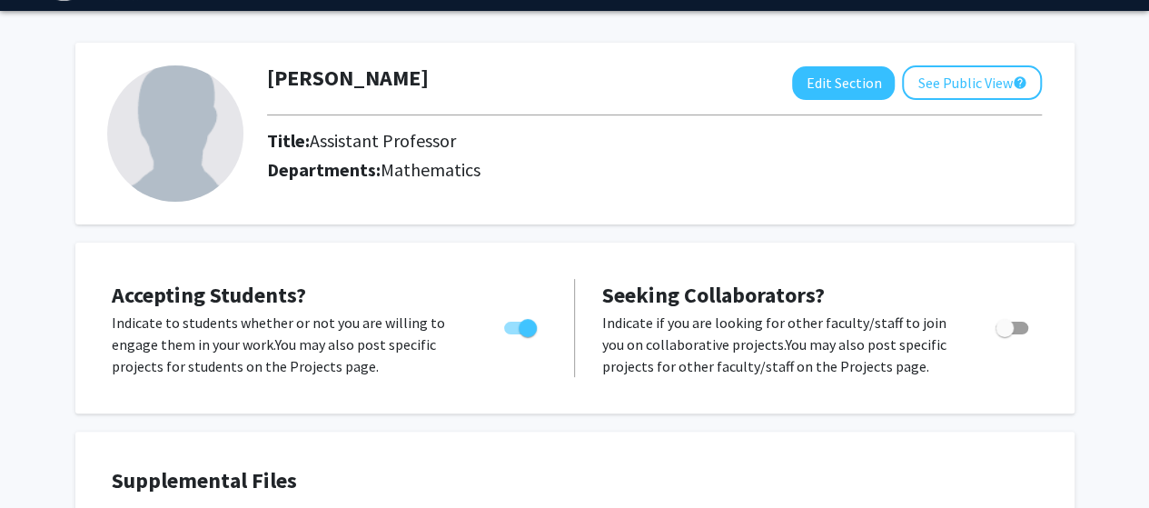
scroll to position [36, 0]
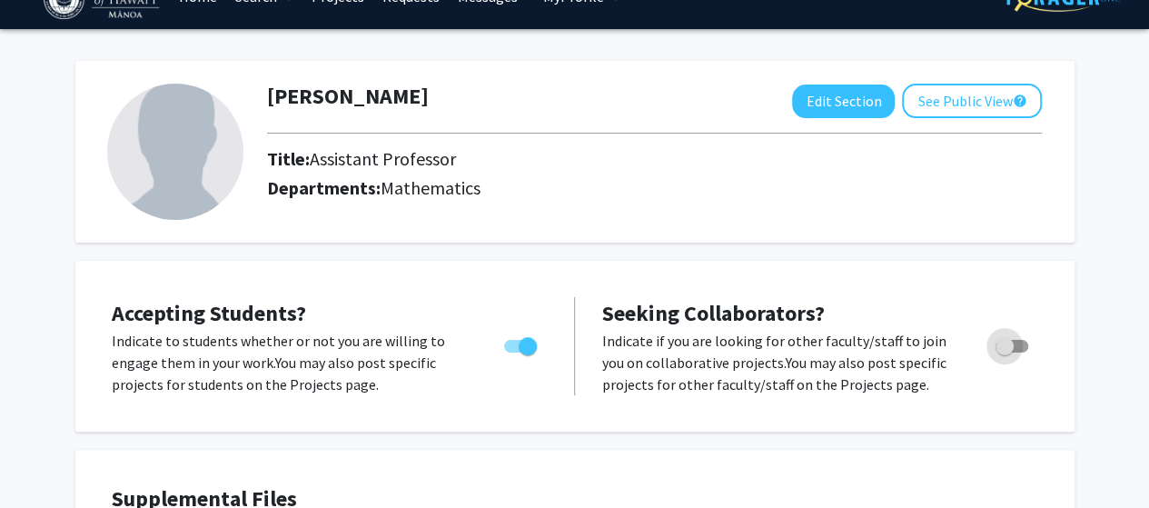
click at [1016, 348] on span "Toggle" at bounding box center [1012, 346] width 33 height 13
click at [1005, 353] on input "Toggle" at bounding box center [1004, 353] width 1 height 1
checkbox input "true"
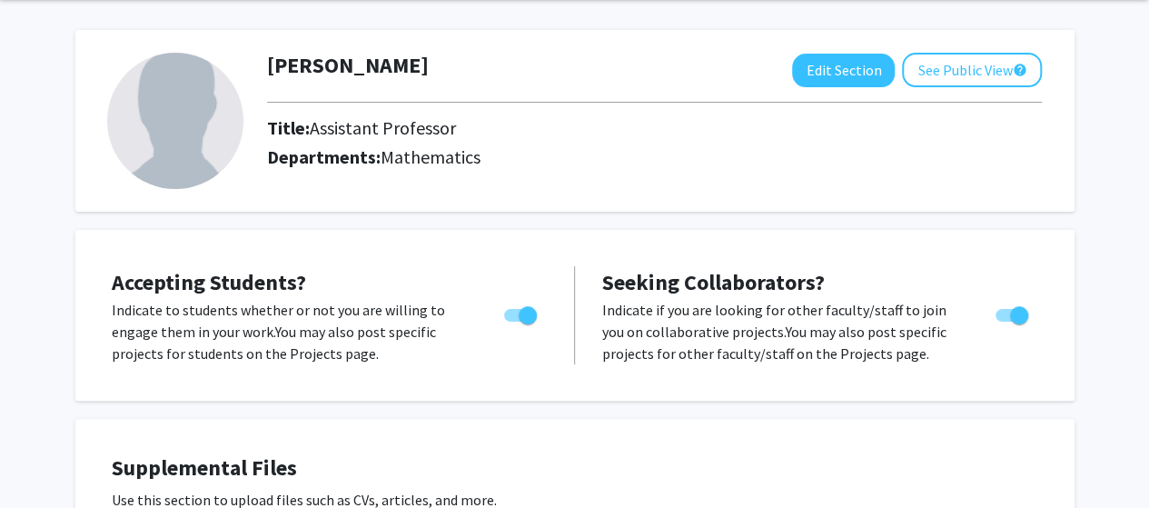
scroll to position [0, 0]
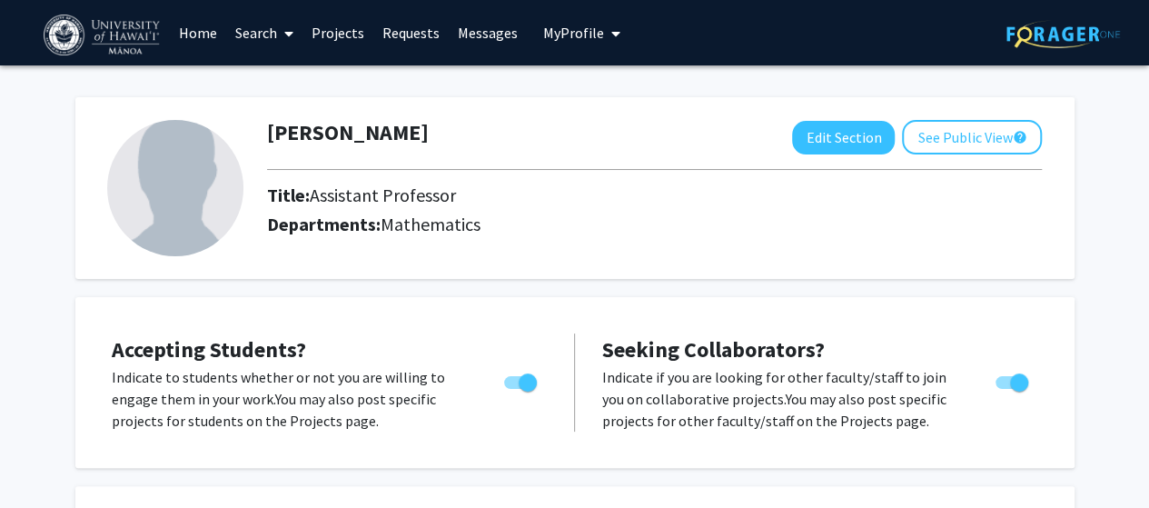
click at [316, 39] on link "Projects" at bounding box center [338, 33] width 71 height 64
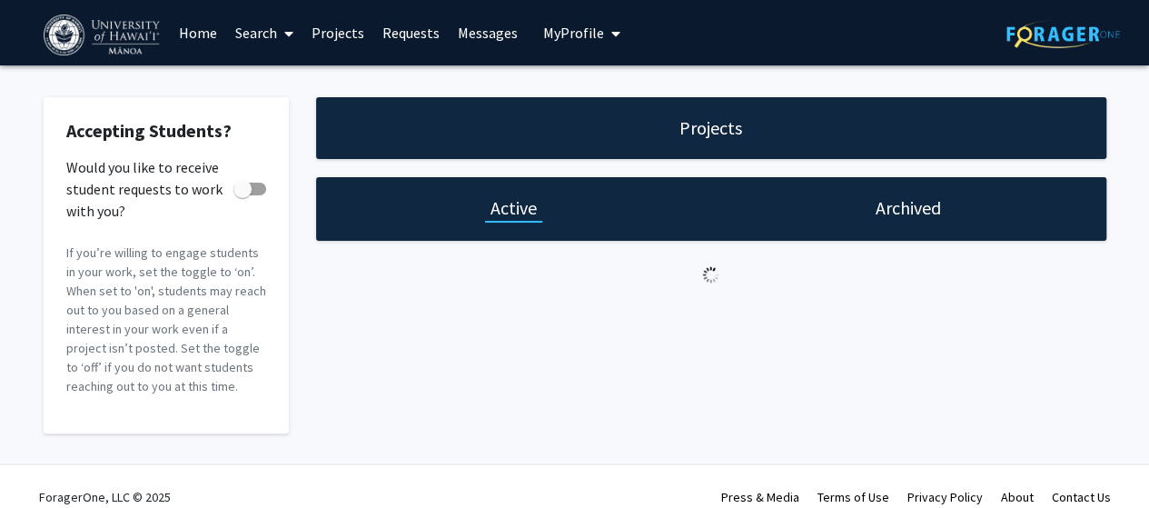
checkbox input "true"
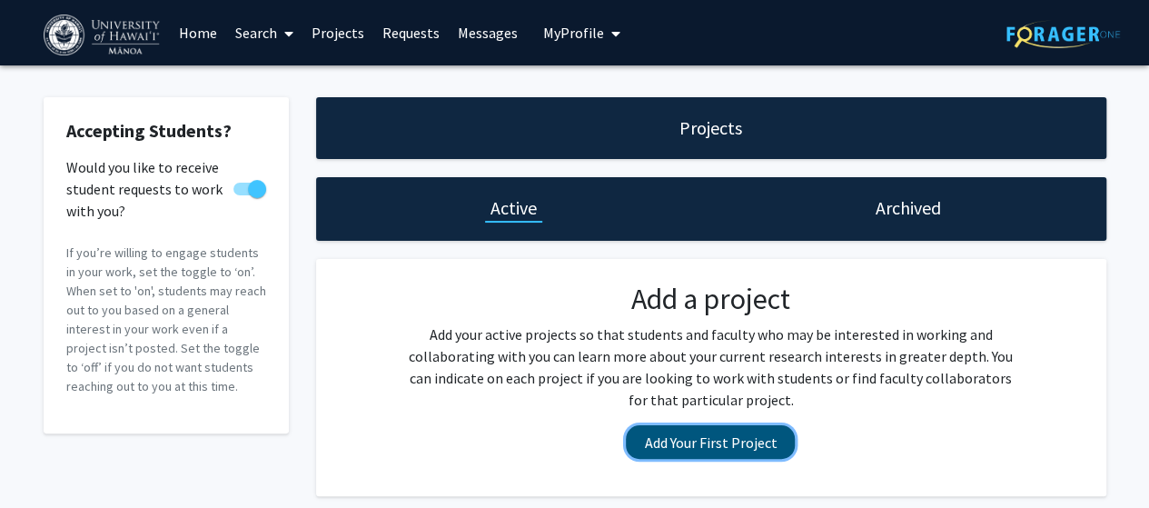
click at [686, 447] on button "Add Your First Project" at bounding box center [710, 442] width 169 height 34
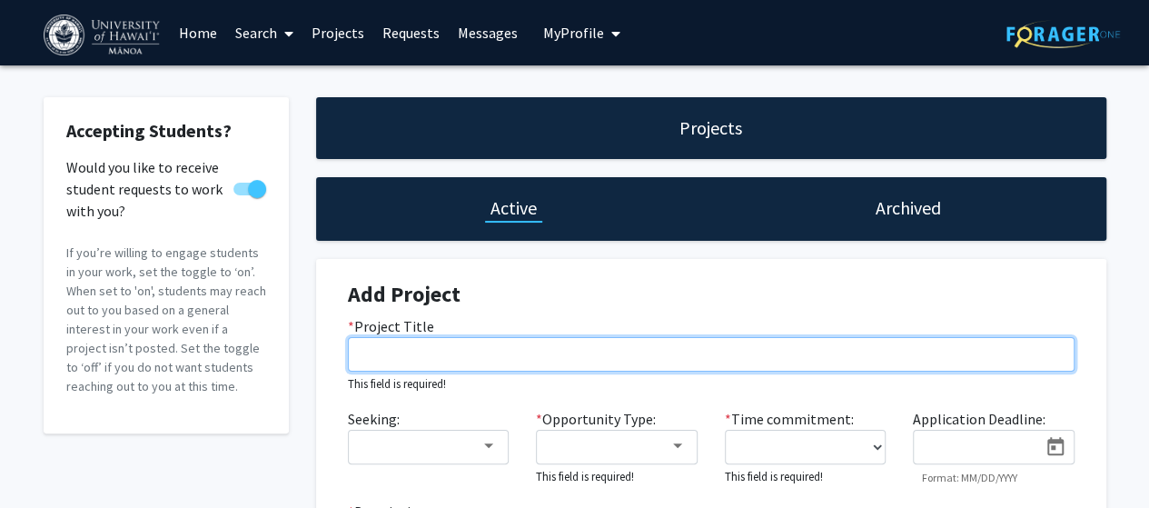
click at [466, 363] on input "* Project Title" at bounding box center [711, 354] width 727 height 35
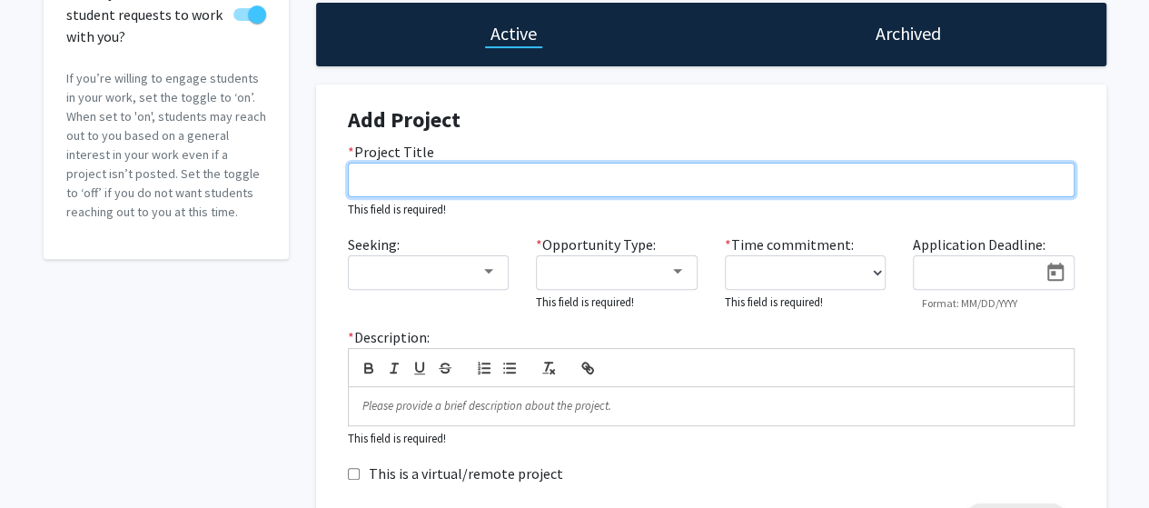
scroll to position [176, 0]
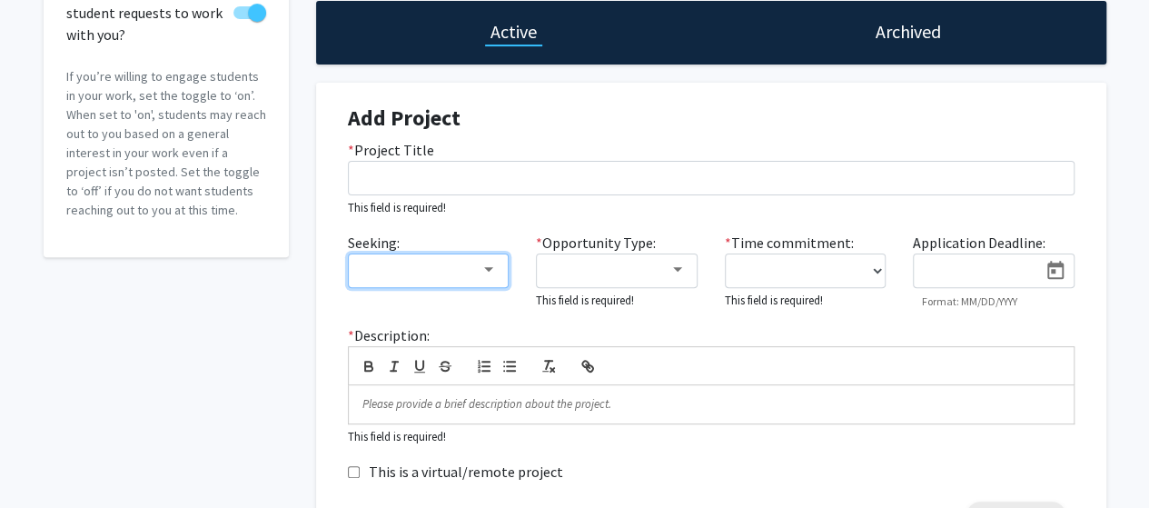
click at [472, 271] on div at bounding box center [421, 270] width 122 height 22
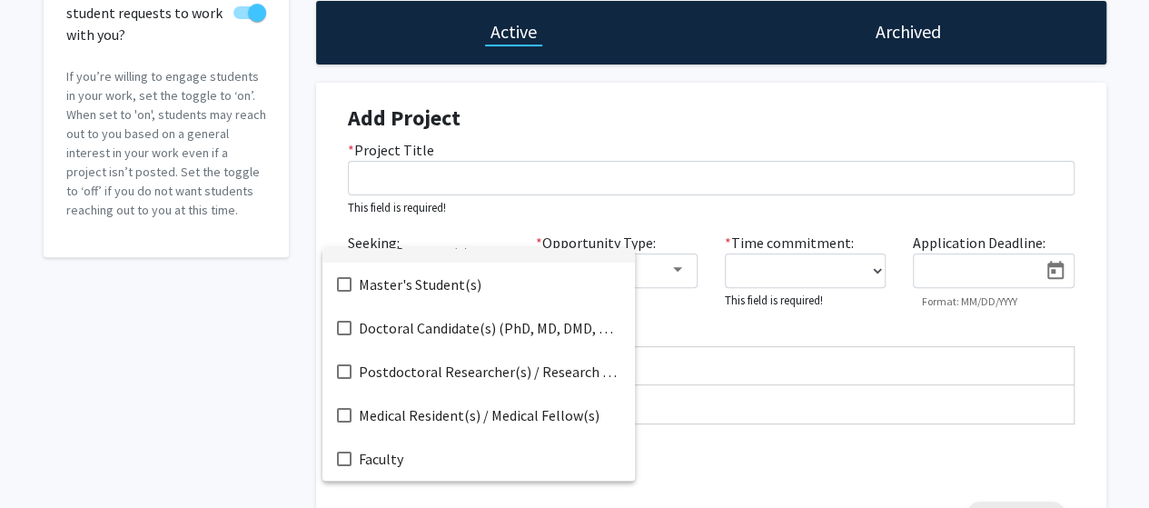
scroll to position [0, 0]
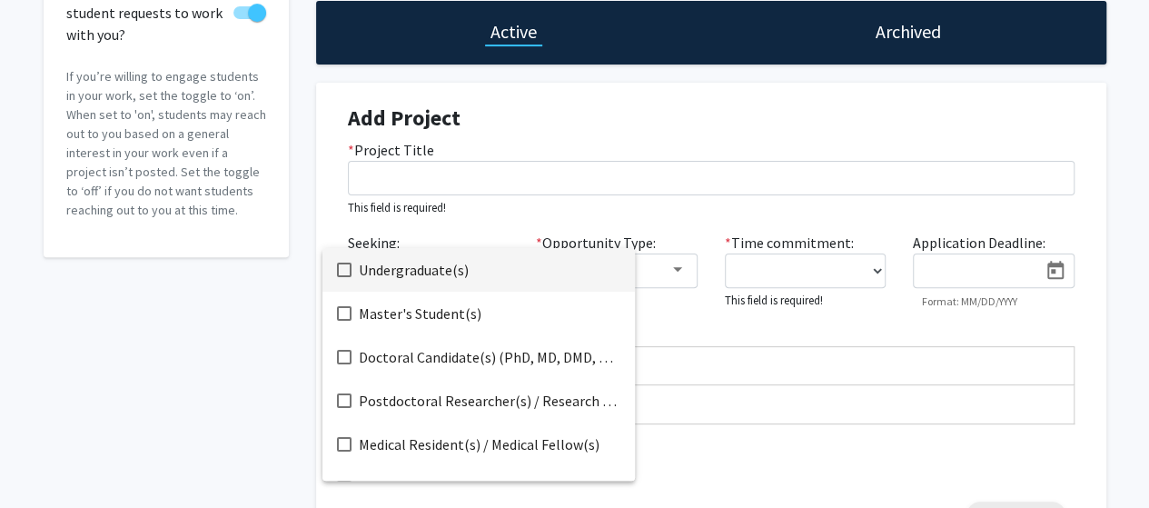
click at [667, 213] on div at bounding box center [574, 254] width 1149 height 508
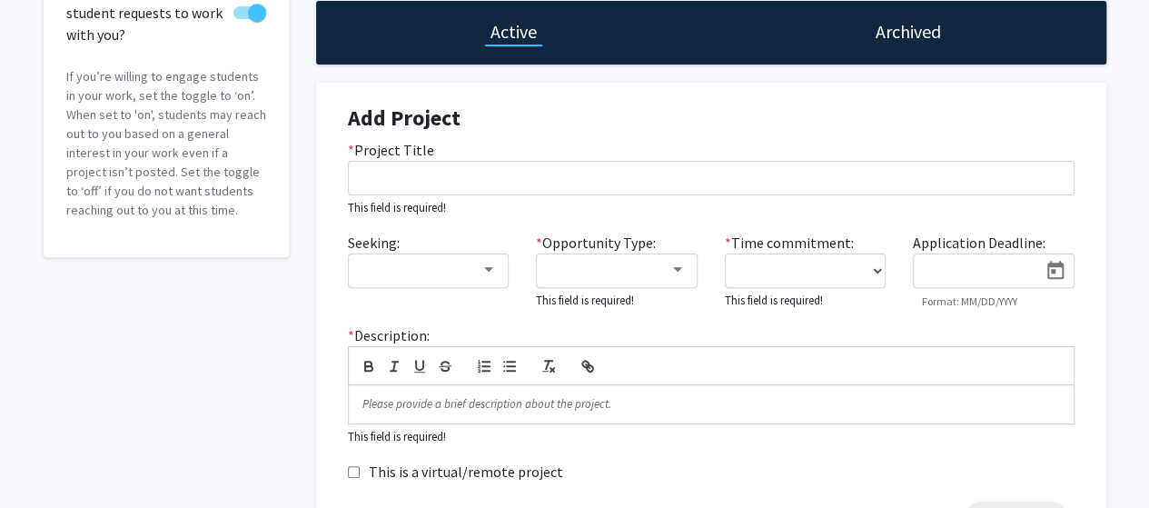
click at [648, 318] on div "Seeking: * Opportunity Type: This field is required! * Time commitment: 0 - 5 h…" at bounding box center [711, 278] width 754 height 93
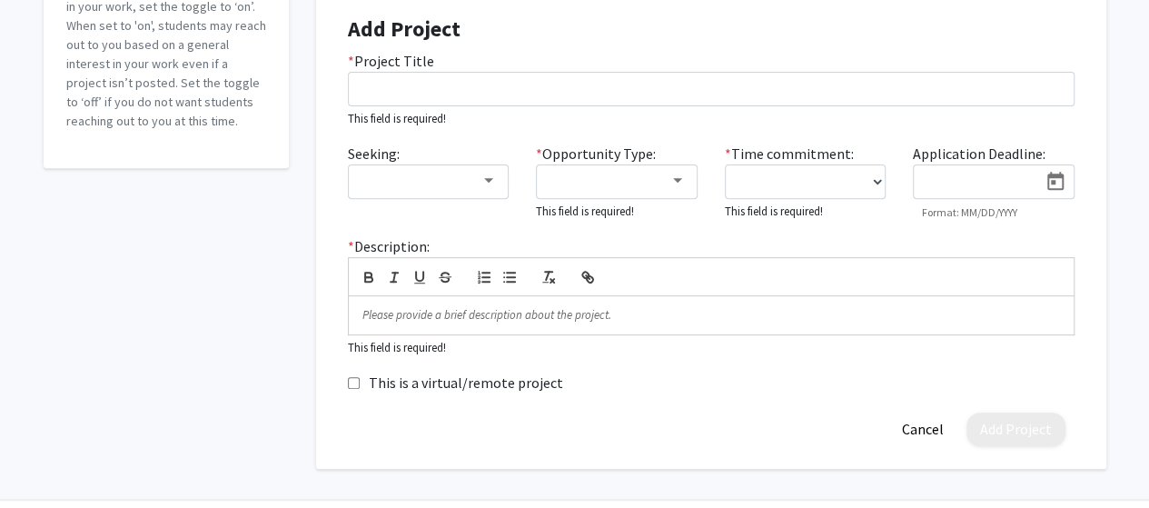
scroll to position [321, 0]
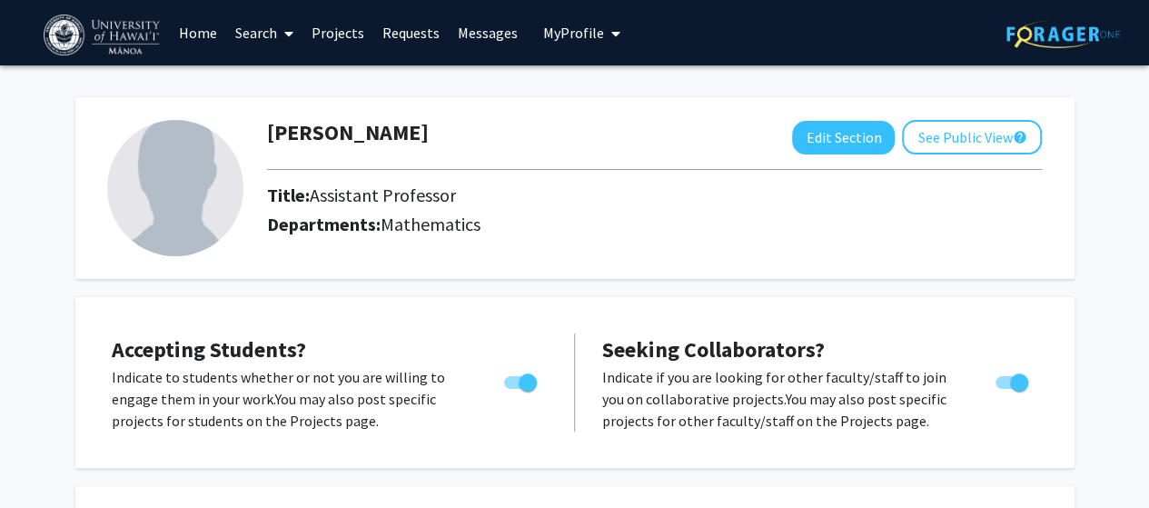
click at [583, 37] on span "My Profile" at bounding box center [573, 33] width 61 height 18
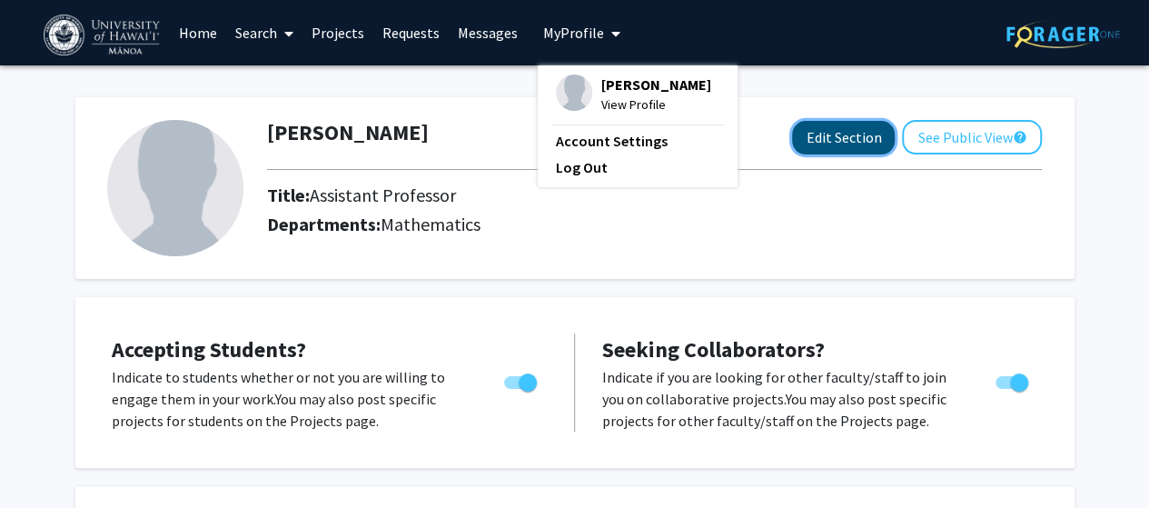
click at [846, 122] on button "Edit Section" at bounding box center [843, 138] width 103 height 34
